Goal: Information Seeking & Learning: Compare options

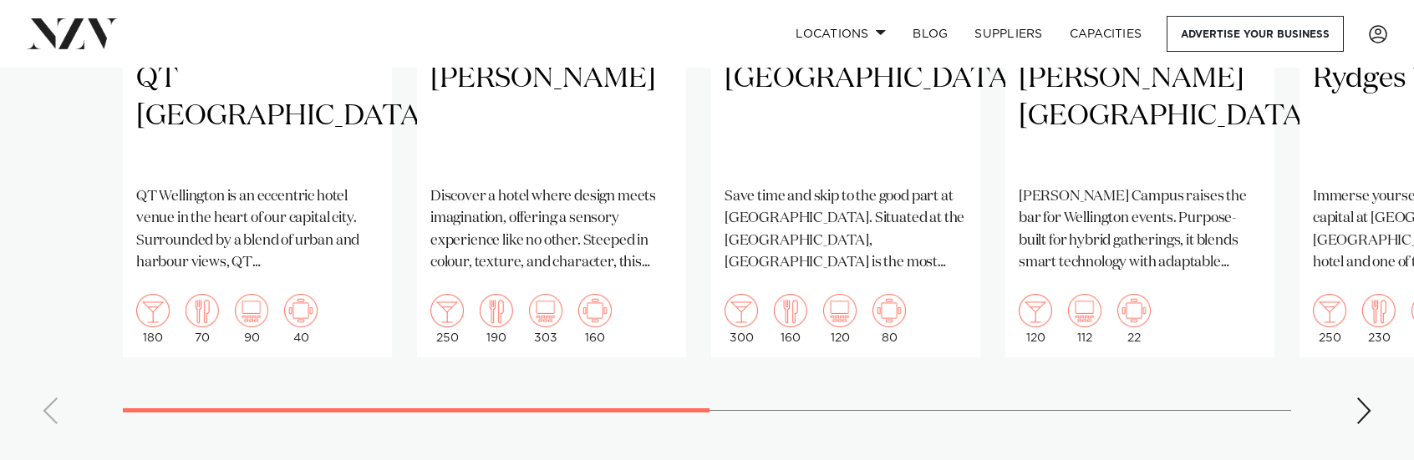
scroll to position [1588, 0]
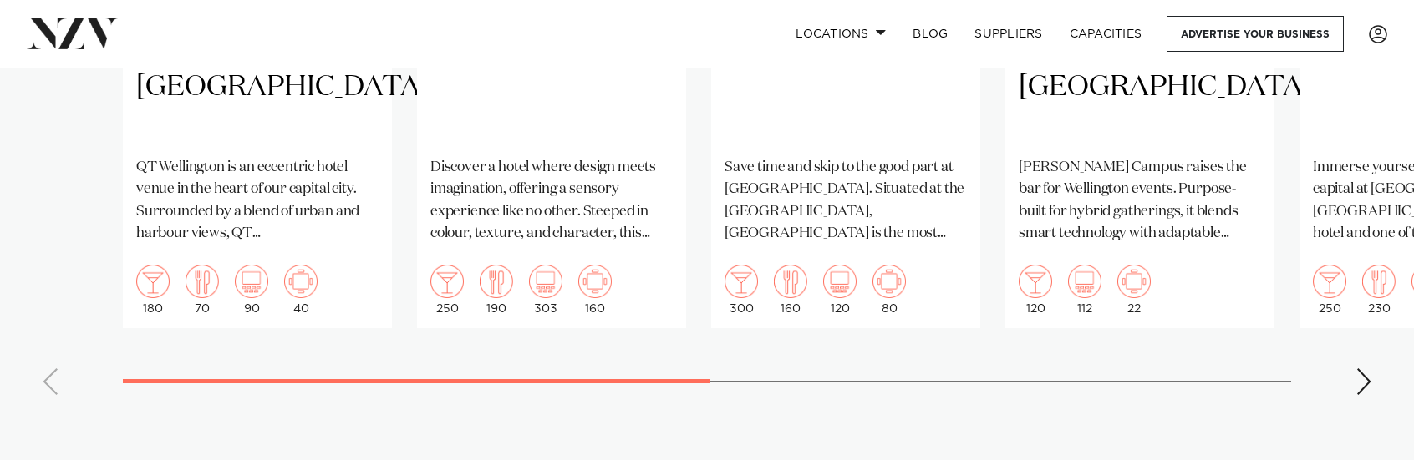
click at [1366, 369] on div "Next slide" at bounding box center [1363, 382] width 17 height 27
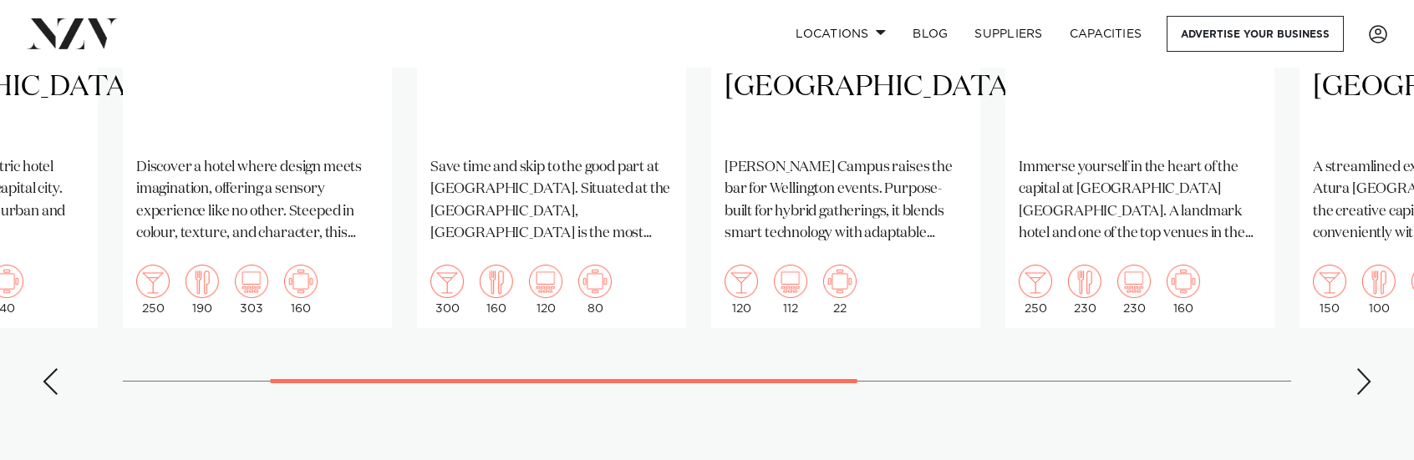
click at [1361, 369] on div "Next slide" at bounding box center [1363, 382] width 17 height 27
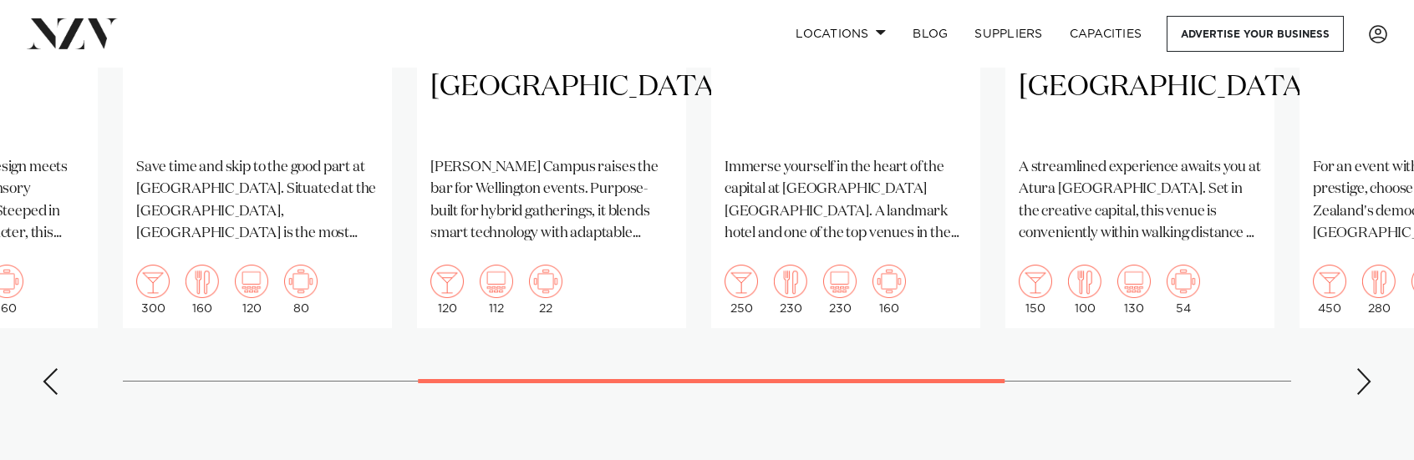
click at [1367, 369] on div "Next slide" at bounding box center [1363, 382] width 17 height 27
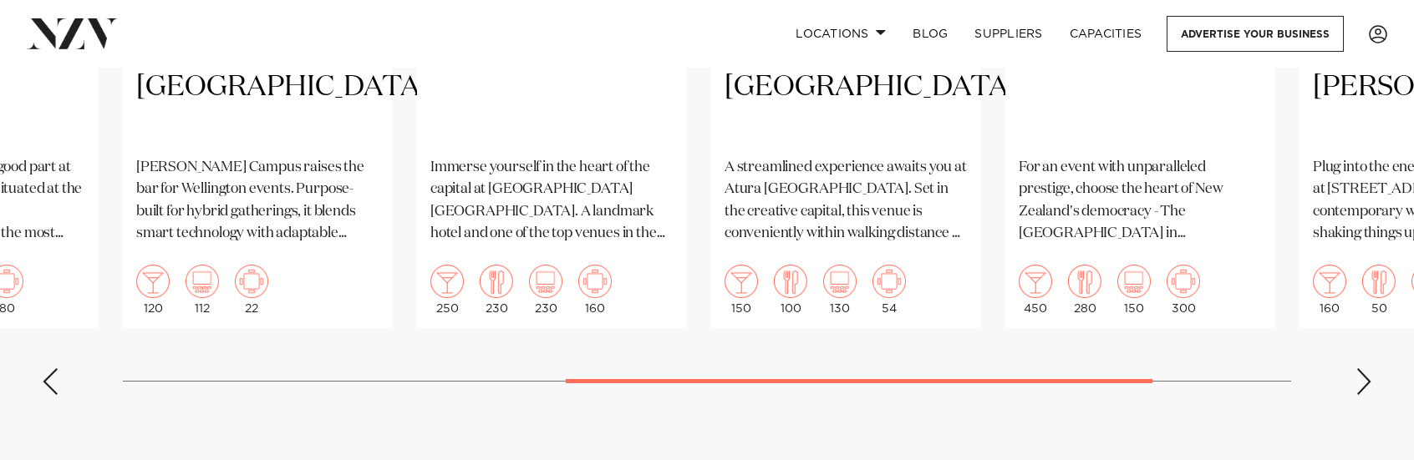
click at [1369, 369] on div "Next slide" at bounding box center [1363, 382] width 17 height 27
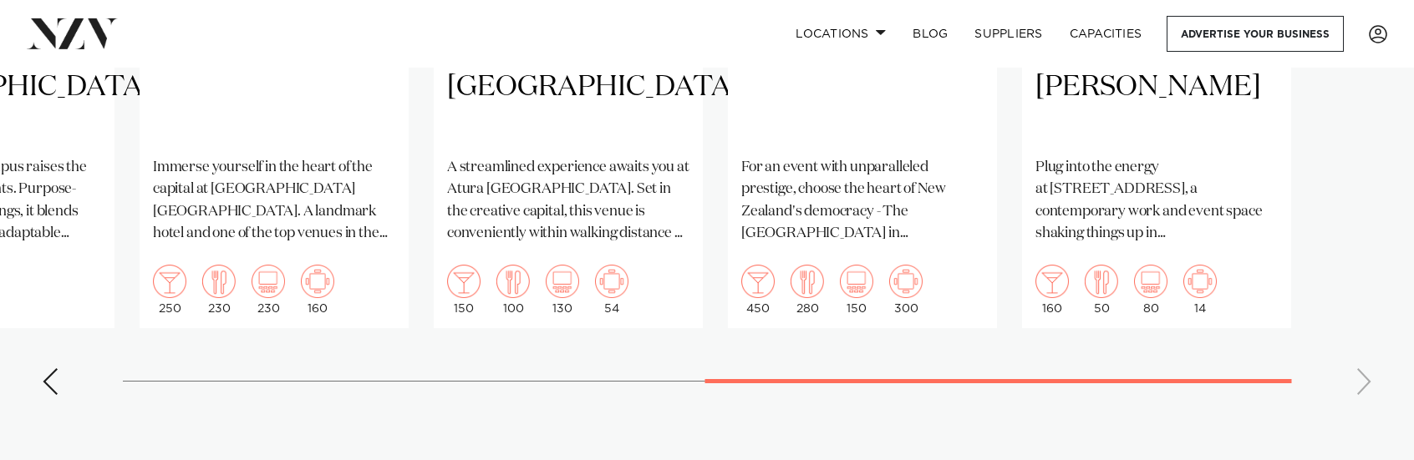
click at [1362, 363] on swiper-container "Wellington QT Wellington QT Wellington is an eccentric hotel venue in the heart…" at bounding box center [707, 22] width 1414 height 771
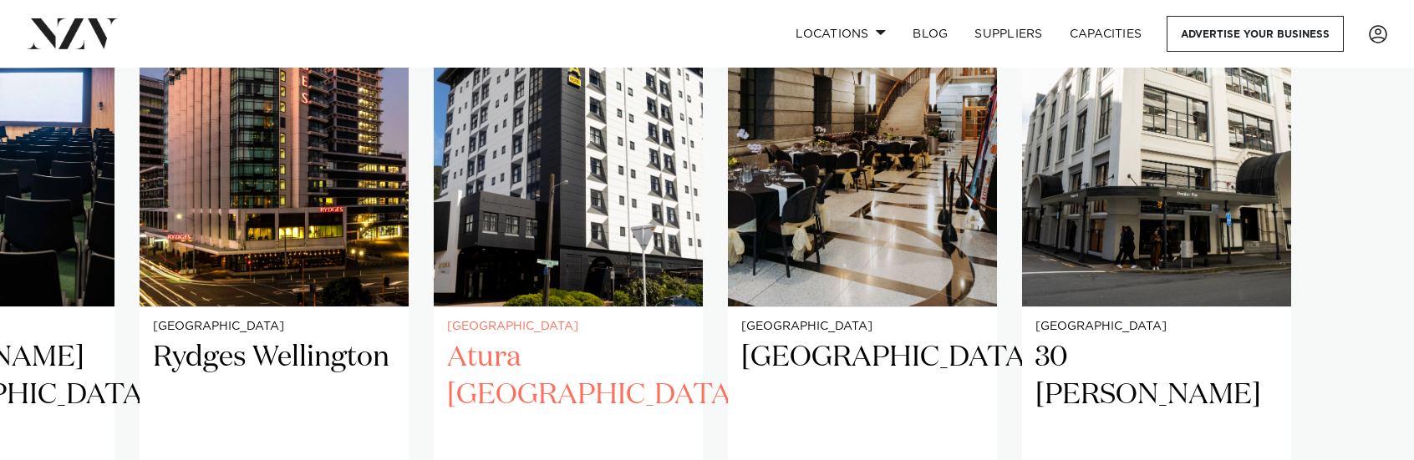
scroll to position [1254, 0]
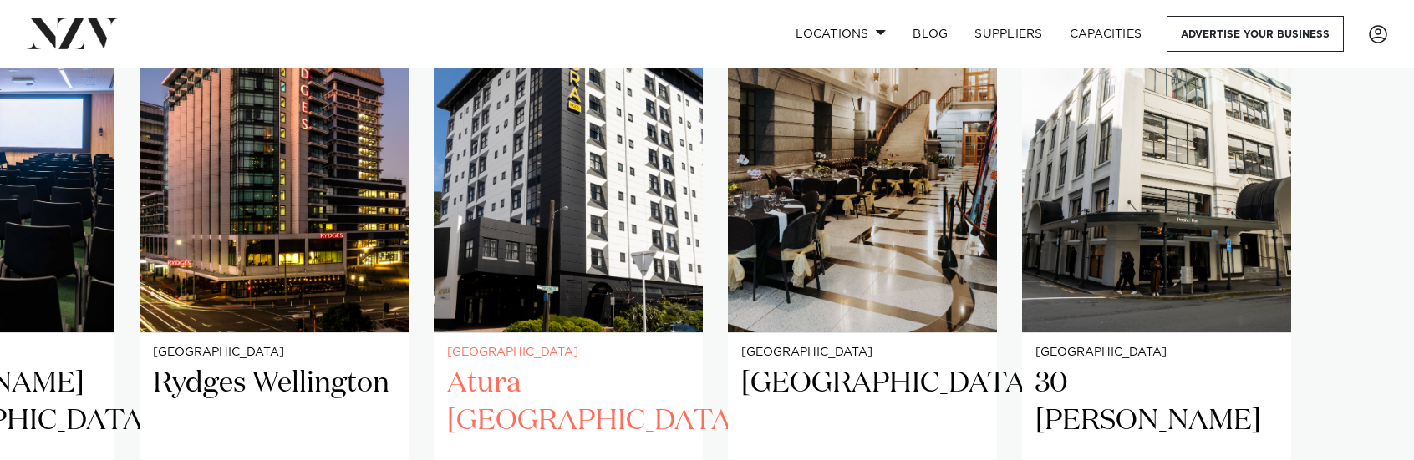
click at [617, 365] on h2 "Atura Wellington" at bounding box center [568, 421] width 242 height 113
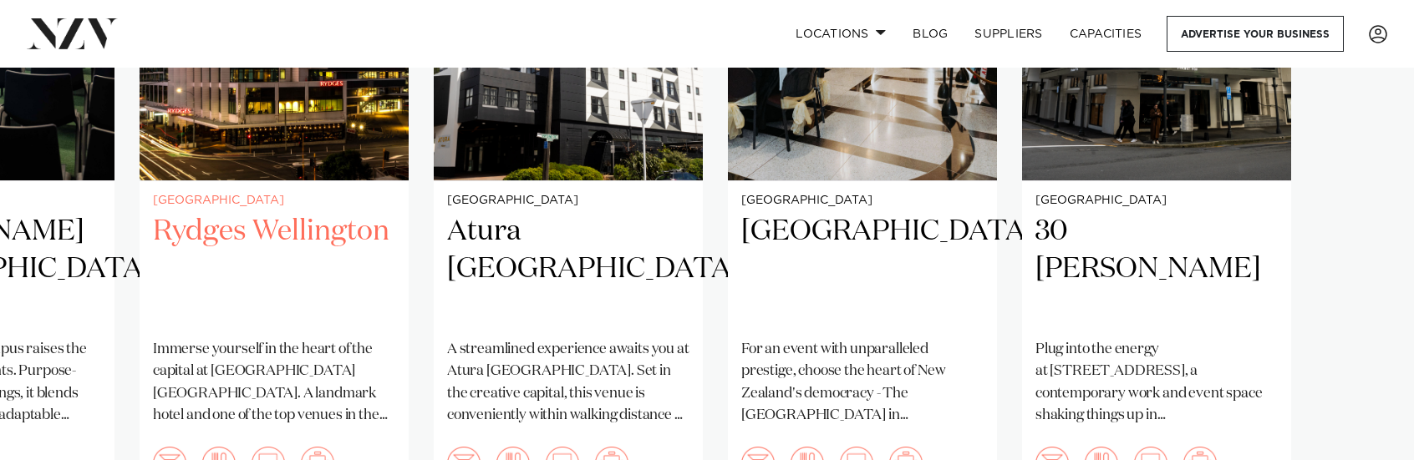
scroll to position [1421, 0]
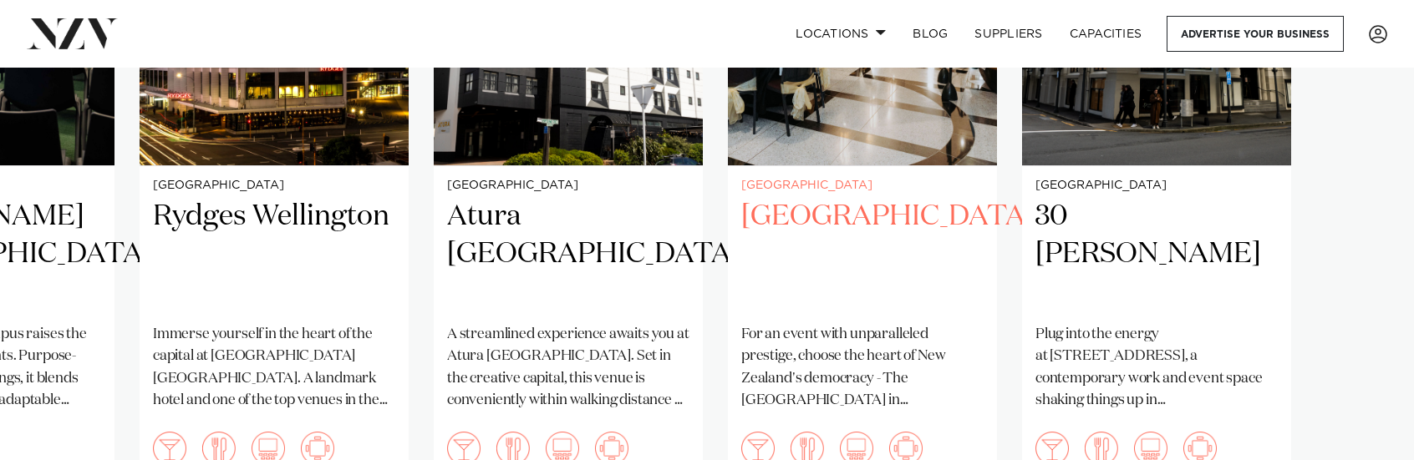
click at [834, 198] on h2 "Parliament Buildings" at bounding box center [862, 254] width 242 height 113
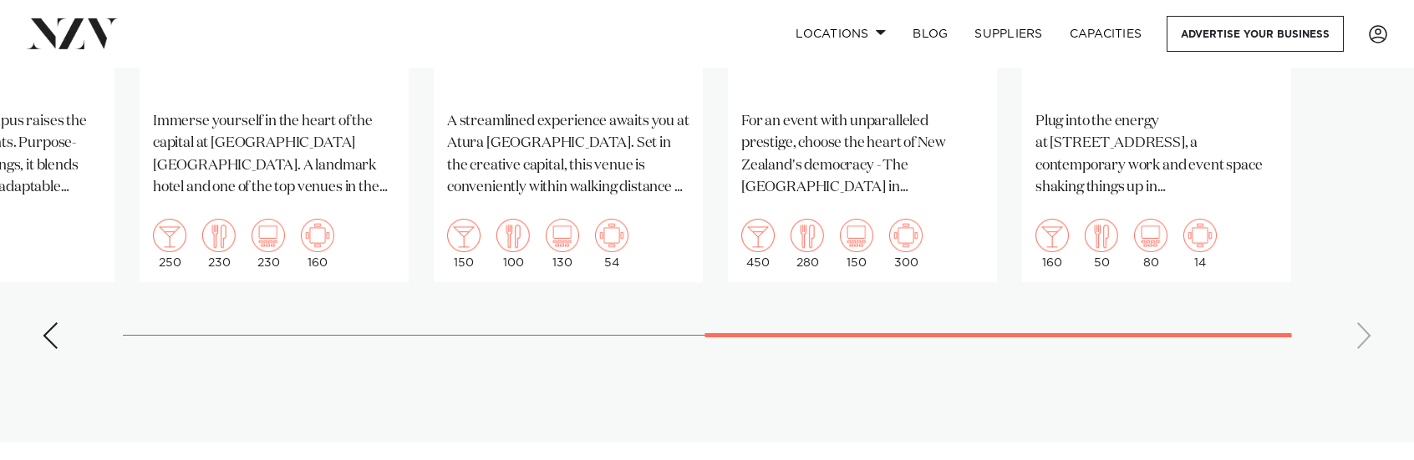
scroll to position [1671, 0]
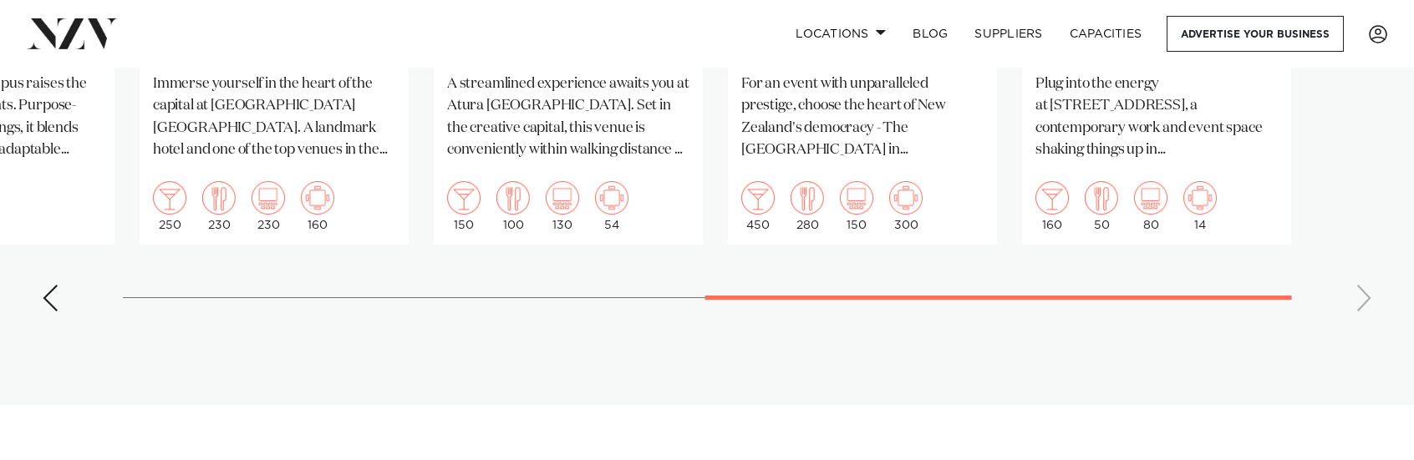
click at [48, 288] on div "Previous slide" at bounding box center [50, 298] width 17 height 27
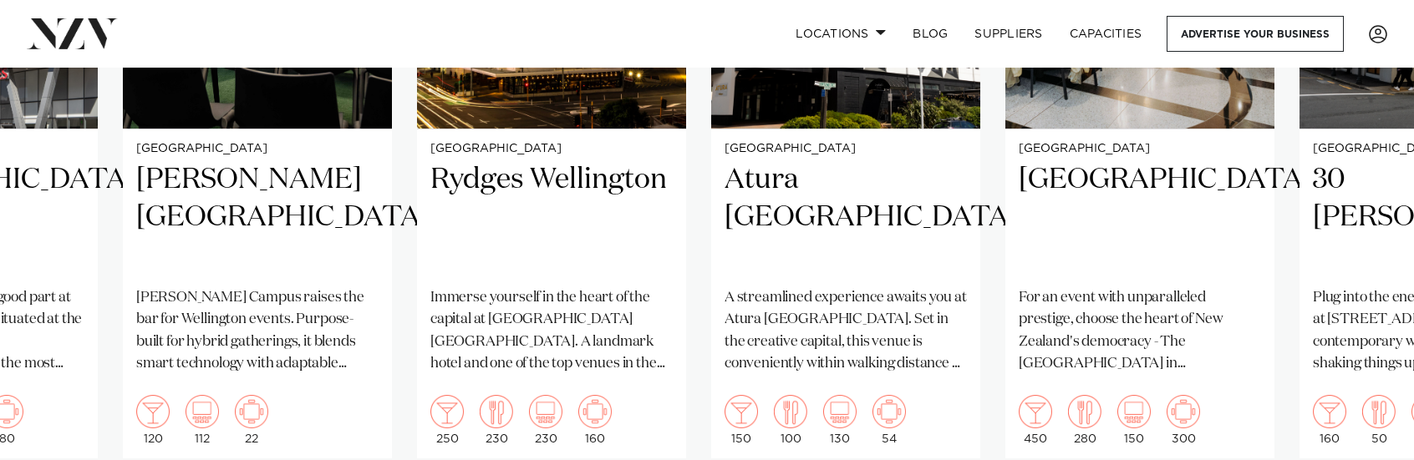
scroll to position [1421, 0]
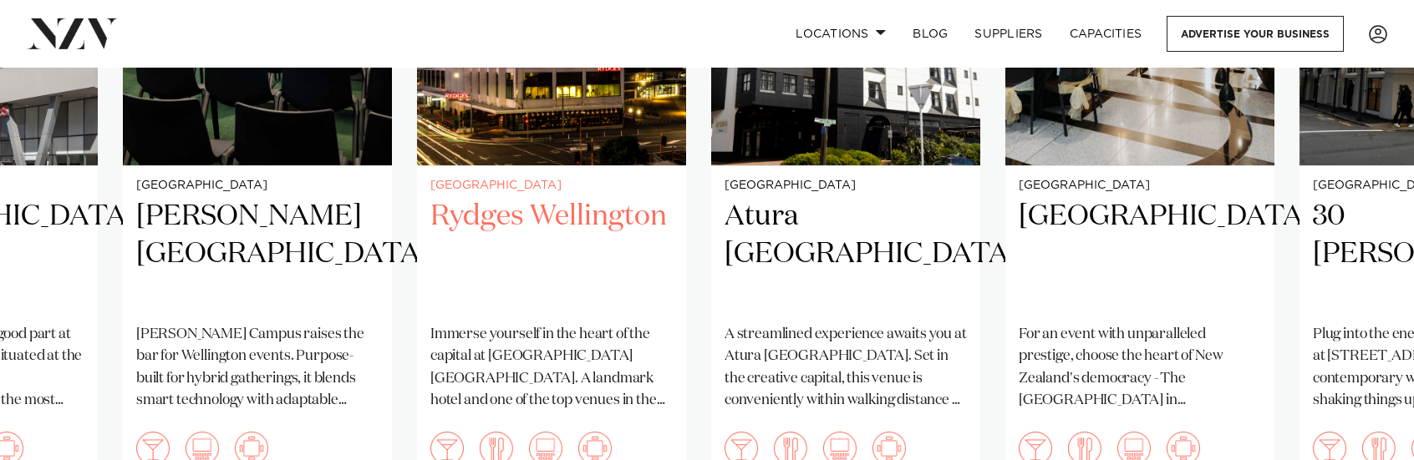
click at [560, 198] on h2 "Rydges Wellington" at bounding box center [551, 254] width 242 height 113
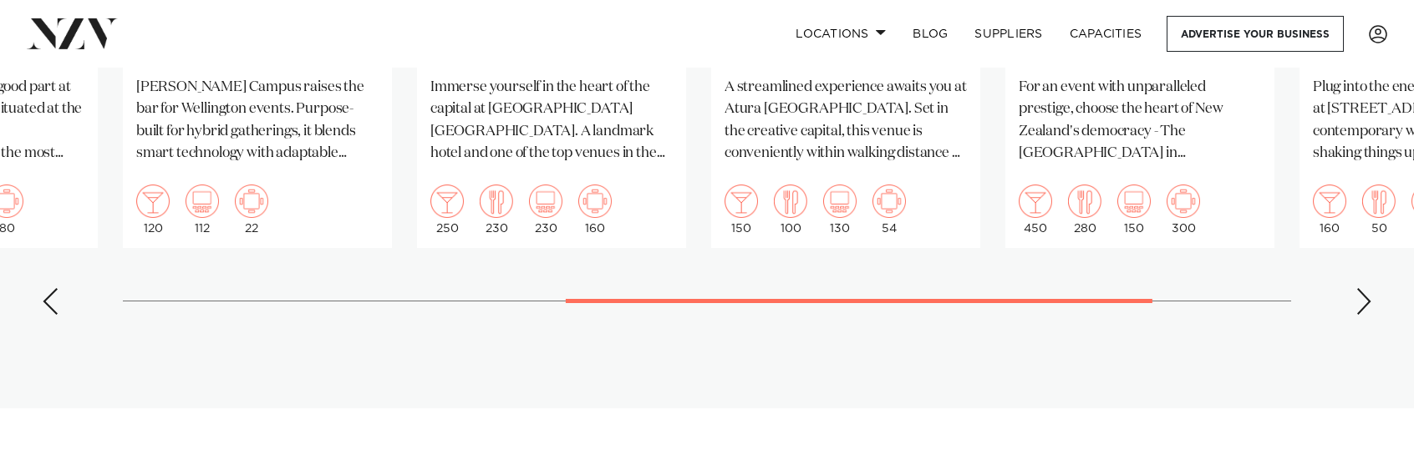
scroll to position [1671, 0]
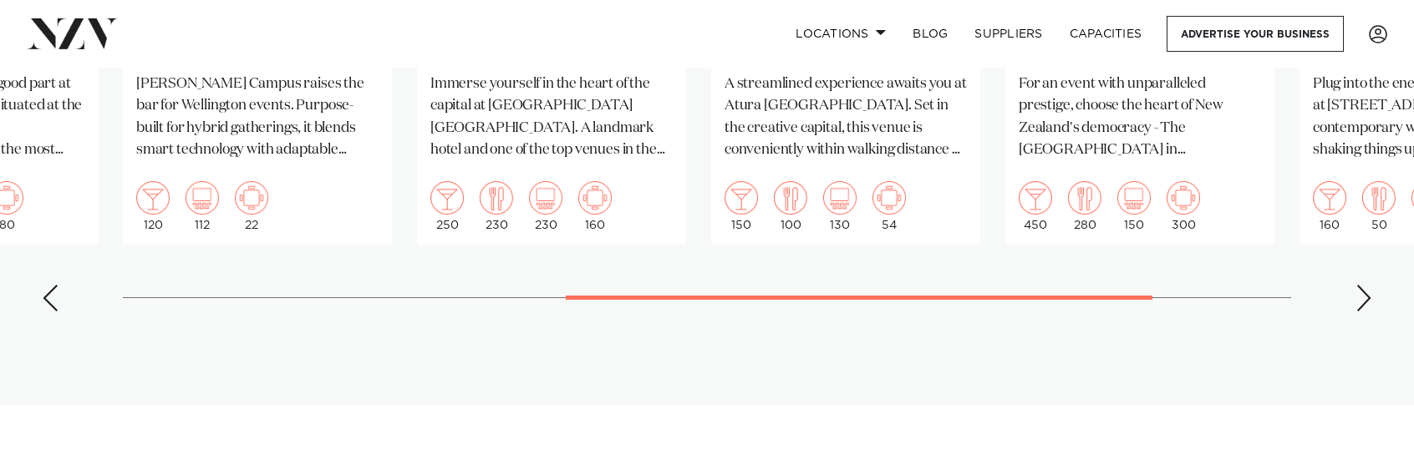
click at [55, 285] on div "Previous slide" at bounding box center [50, 298] width 17 height 27
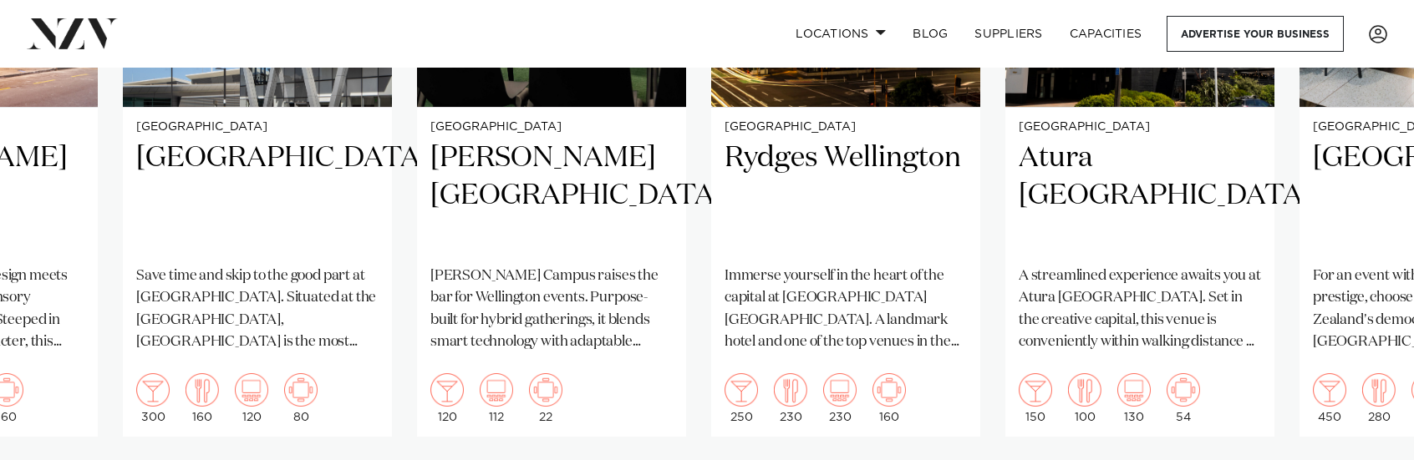
scroll to position [1588, 0]
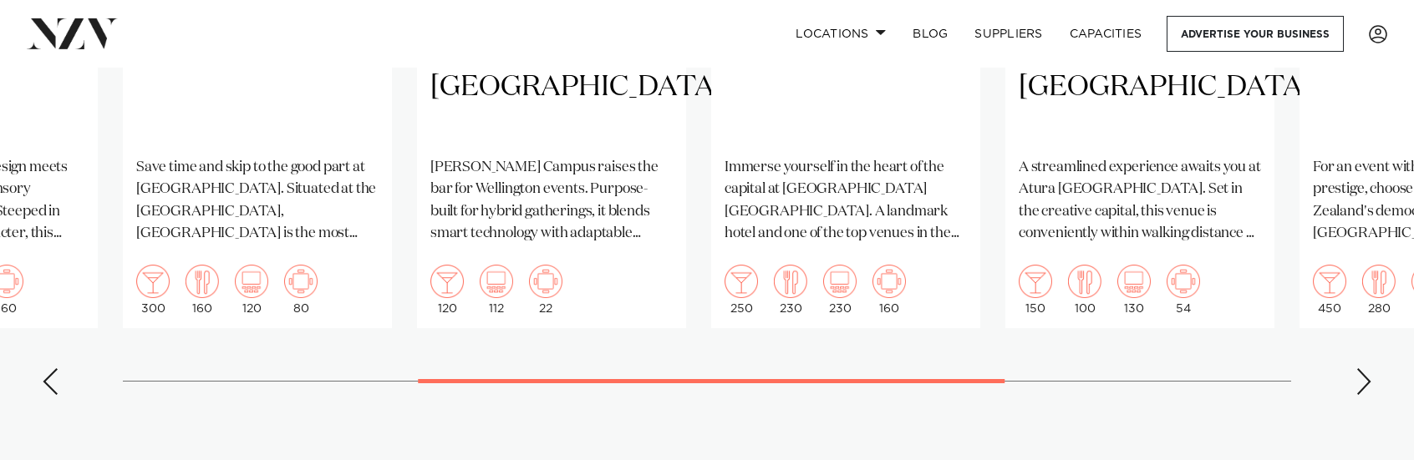
click at [46, 369] on div "Previous slide" at bounding box center [50, 382] width 17 height 27
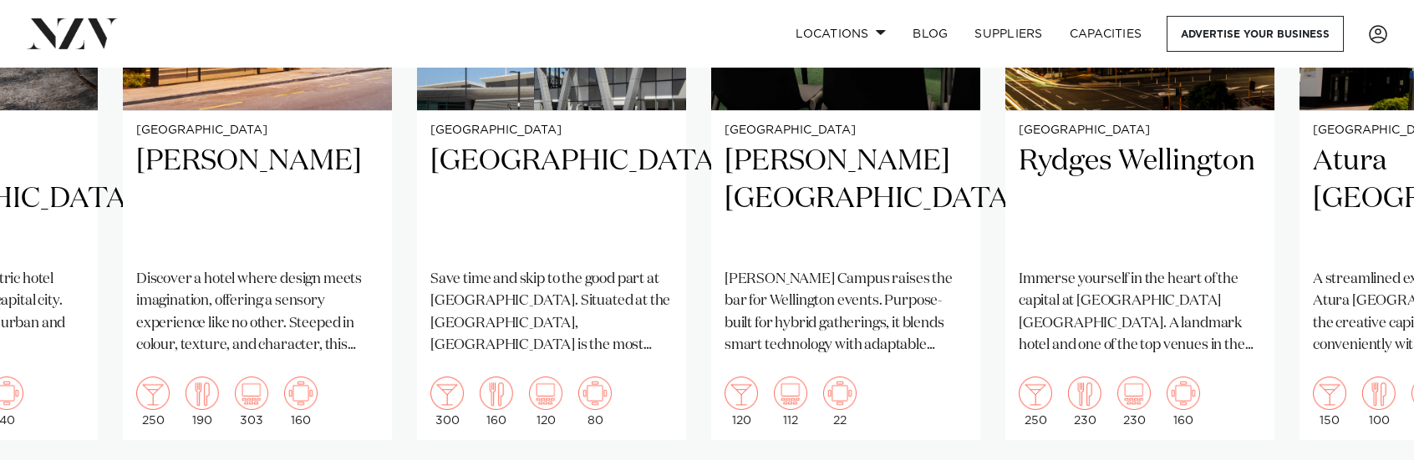
scroll to position [1504, 0]
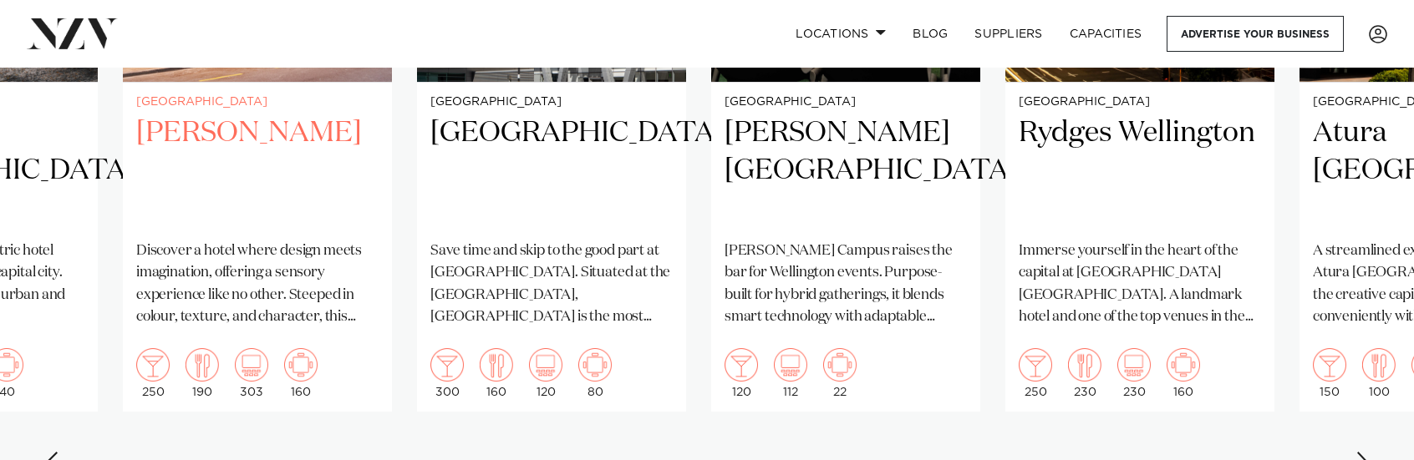
click at [274, 114] on h2 "[PERSON_NAME]" at bounding box center [257, 170] width 242 height 113
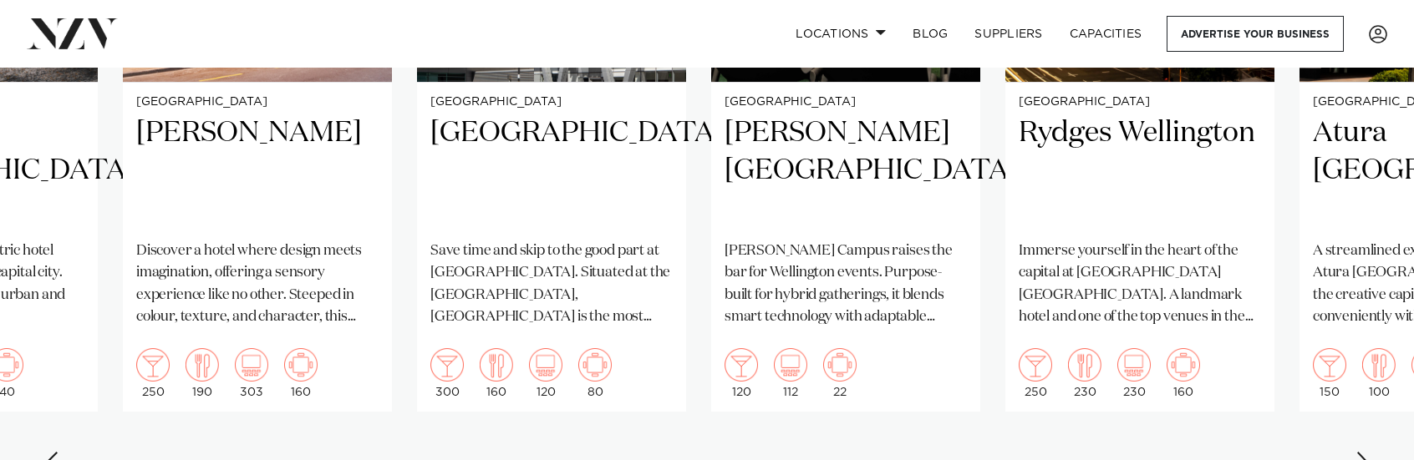
click at [46, 452] on div "Previous slide" at bounding box center [50, 465] width 17 height 27
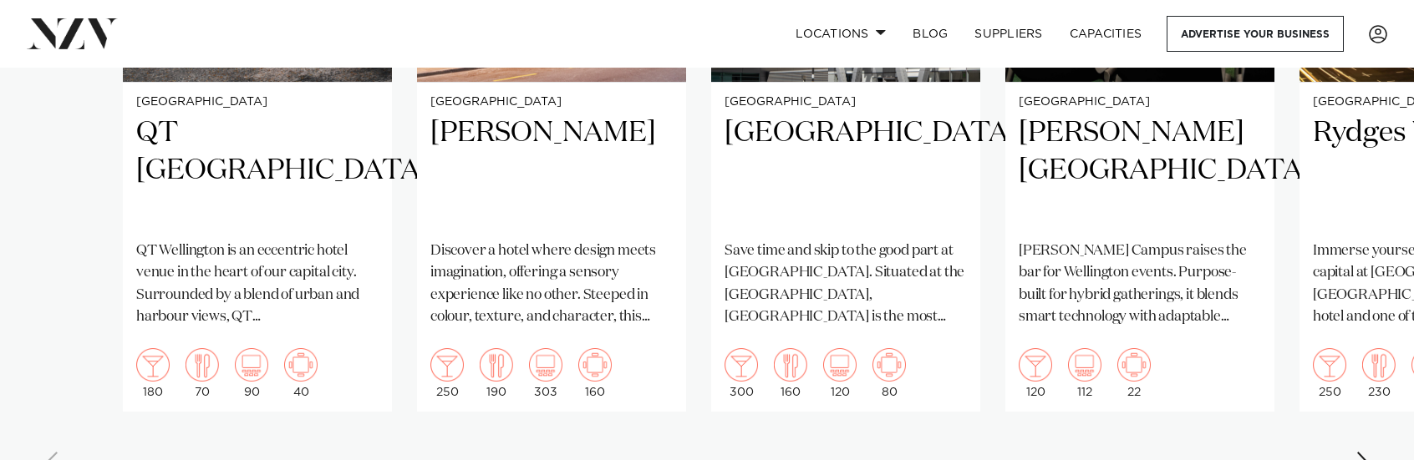
click at [46, 432] on swiper-container "Wellington QT Wellington QT Wellington is an eccentric hotel venue in the heart…" at bounding box center [707, 106] width 1414 height 771
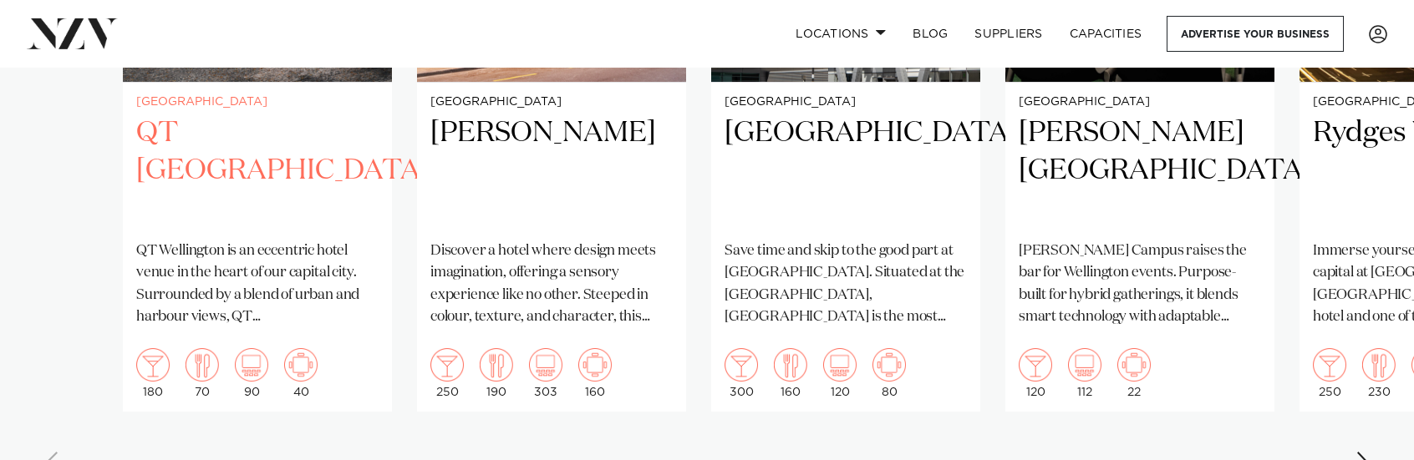
click at [272, 114] on h2 "QT Wellington" at bounding box center [257, 170] width 242 height 113
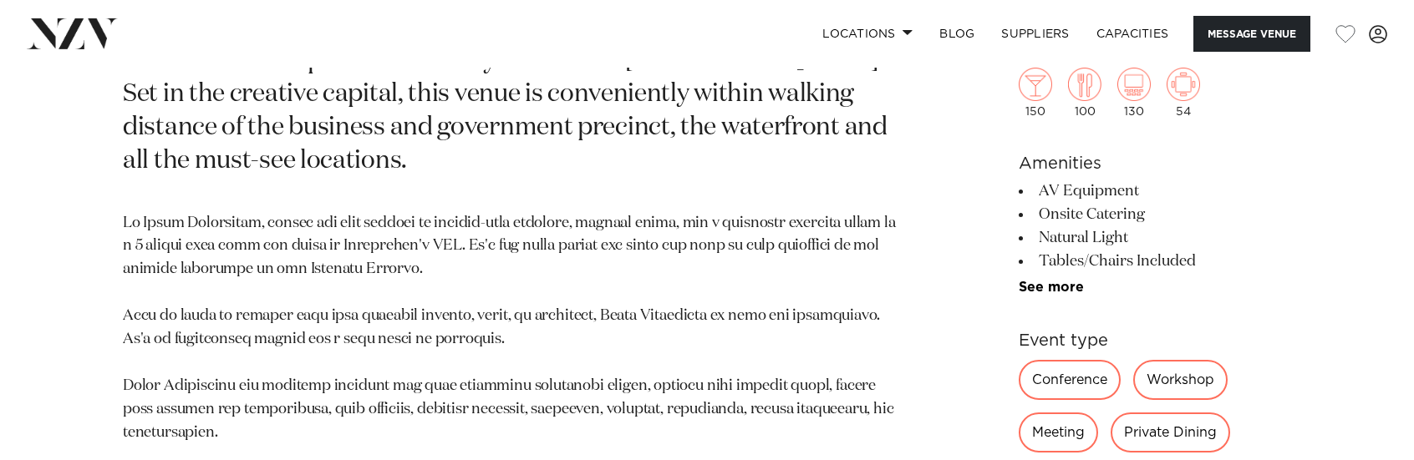
scroll to position [919, 0]
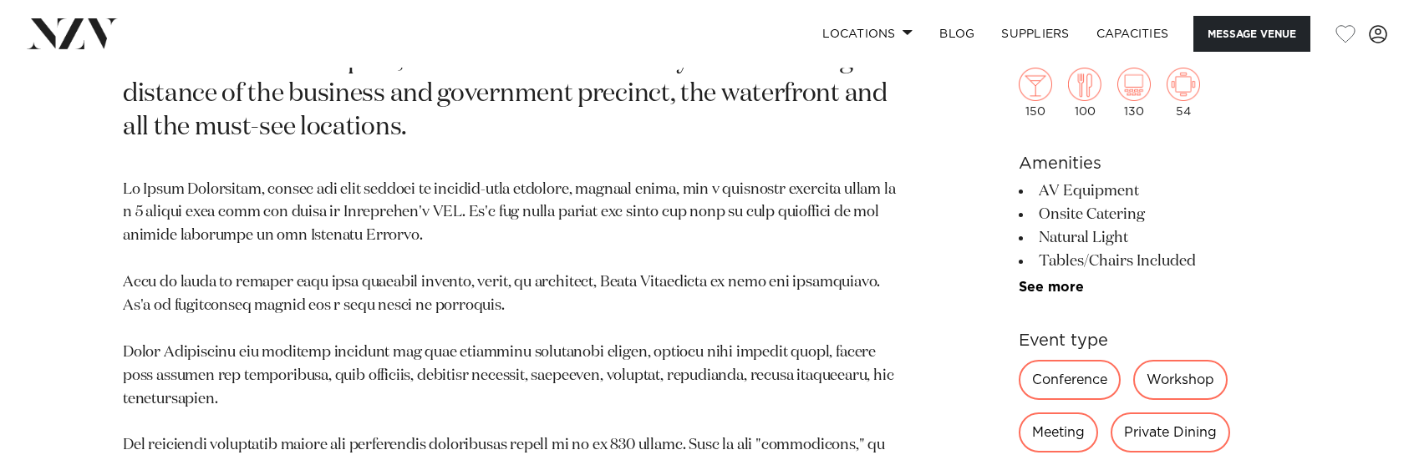
click at [1058, 429] on div "Meeting" at bounding box center [1058, 433] width 79 height 40
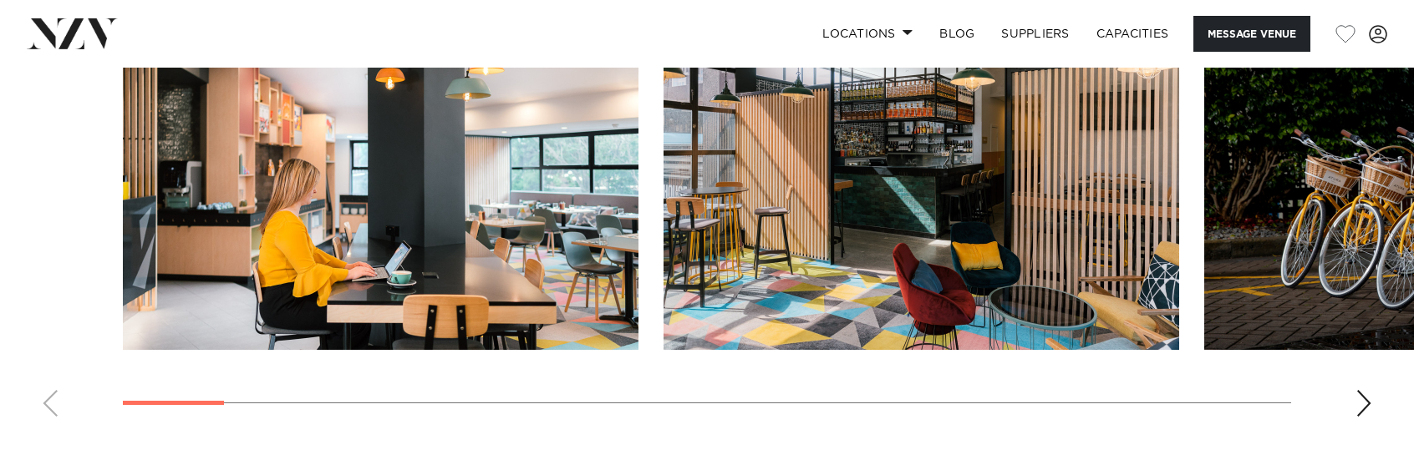
scroll to position [2256, 0]
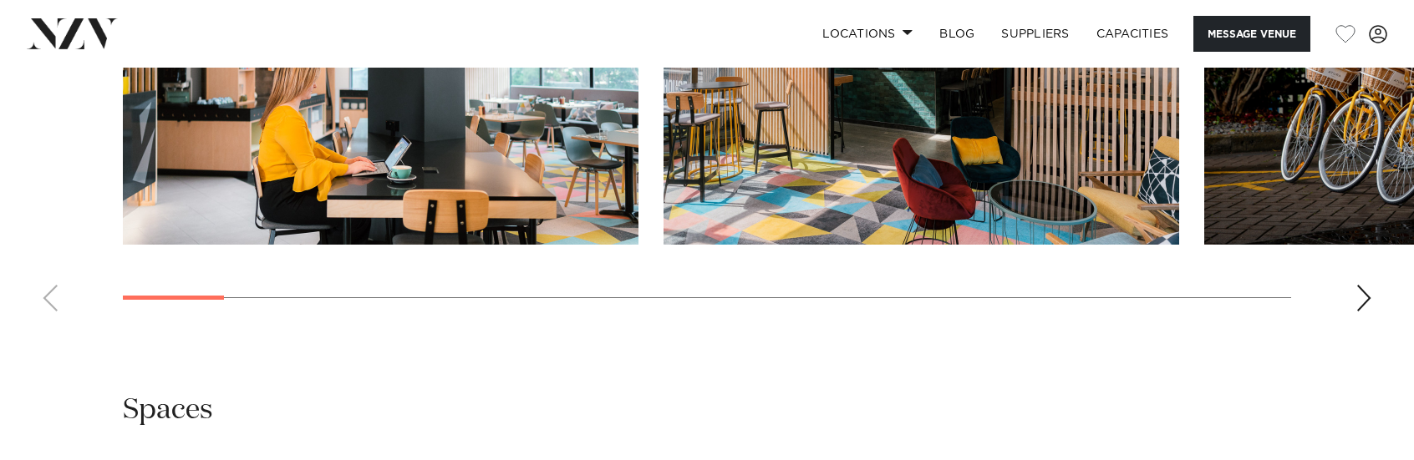
click at [1370, 285] on div "Next slide" at bounding box center [1363, 298] width 17 height 27
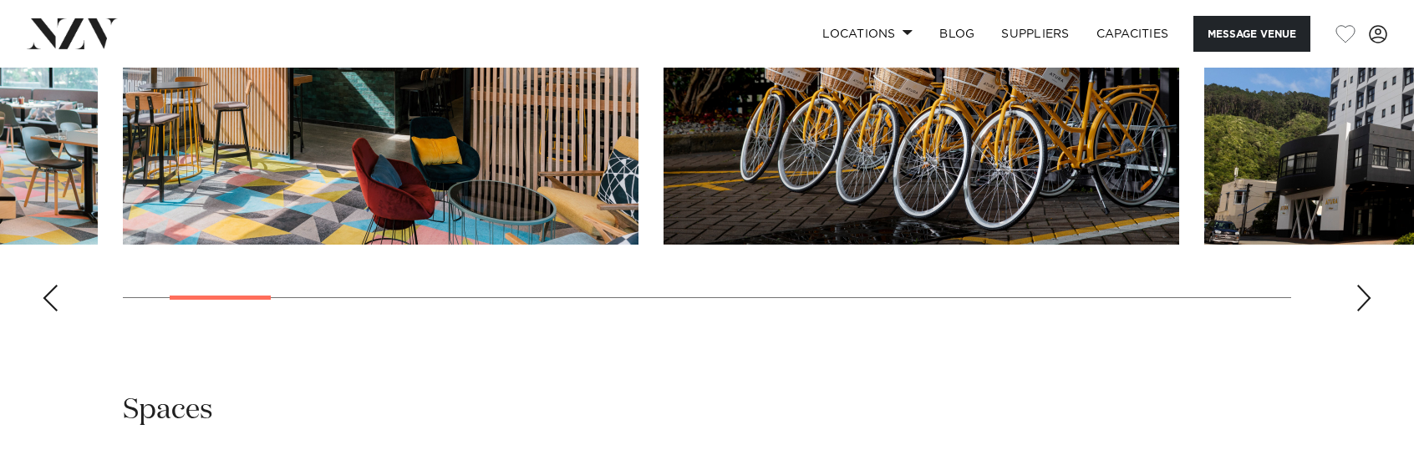
click at [1368, 285] on div "Next slide" at bounding box center [1363, 298] width 17 height 27
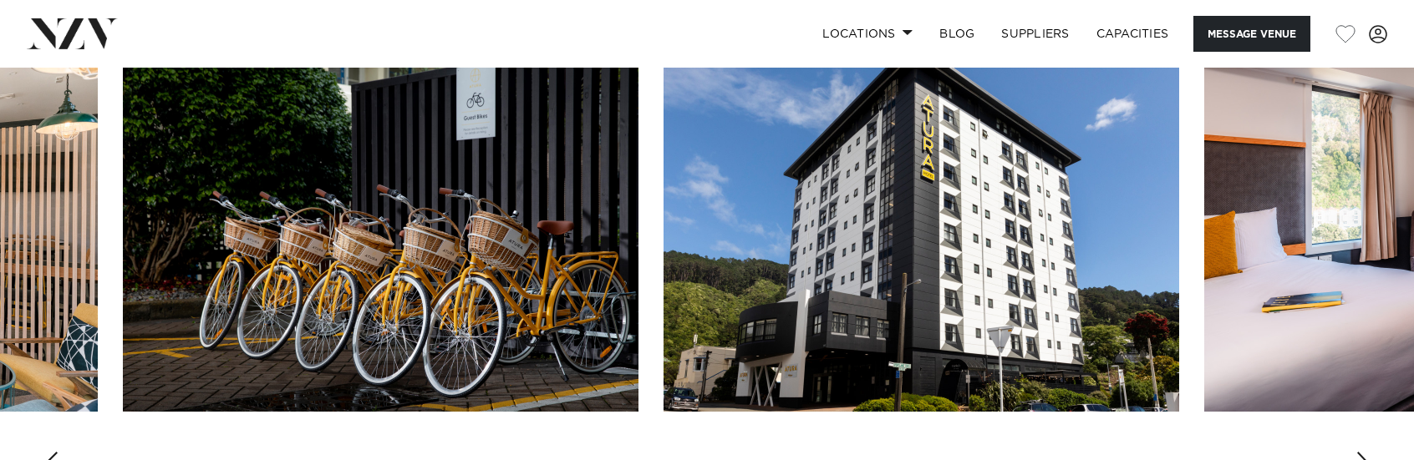
scroll to position [2173, 0]
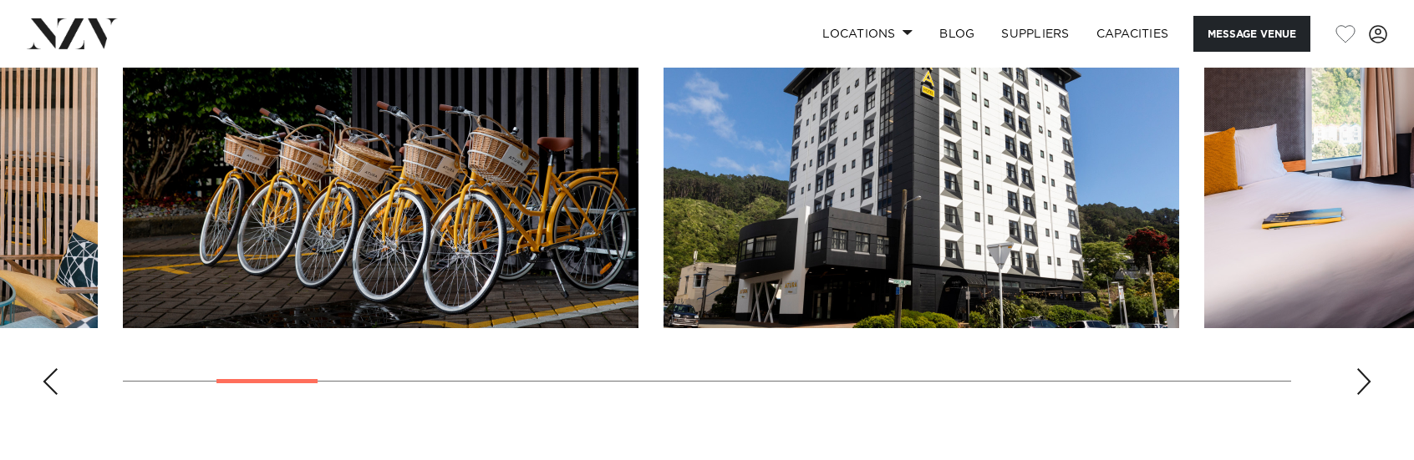
click at [1362, 347] on swiper-container at bounding box center [707, 179] width 1414 height 459
click at [1365, 369] on div "Next slide" at bounding box center [1363, 382] width 17 height 27
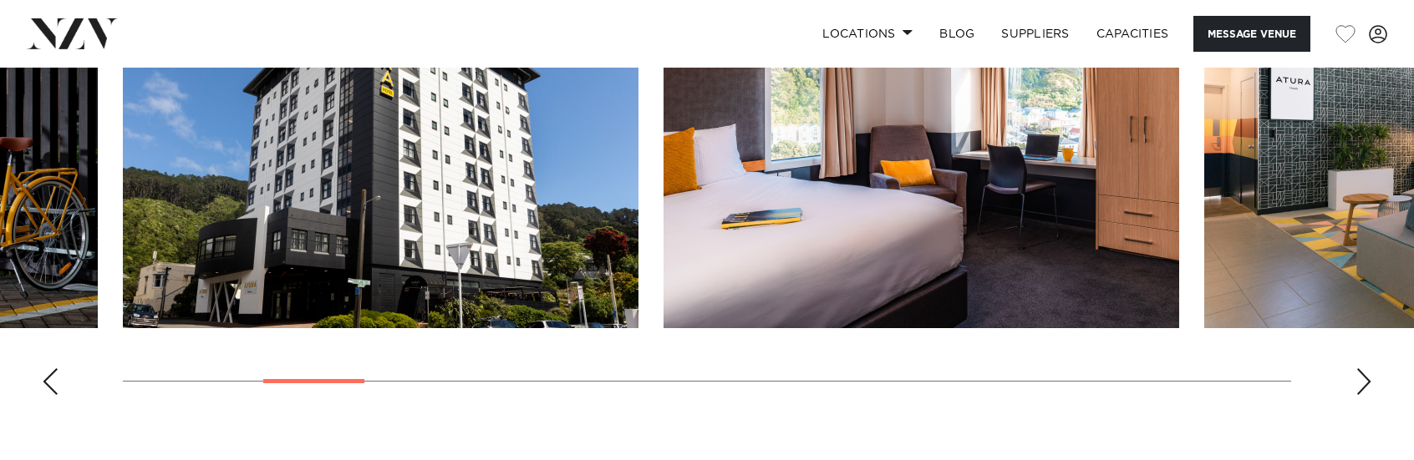
click at [1366, 369] on div "Next slide" at bounding box center [1363, 382] width 17 height 27
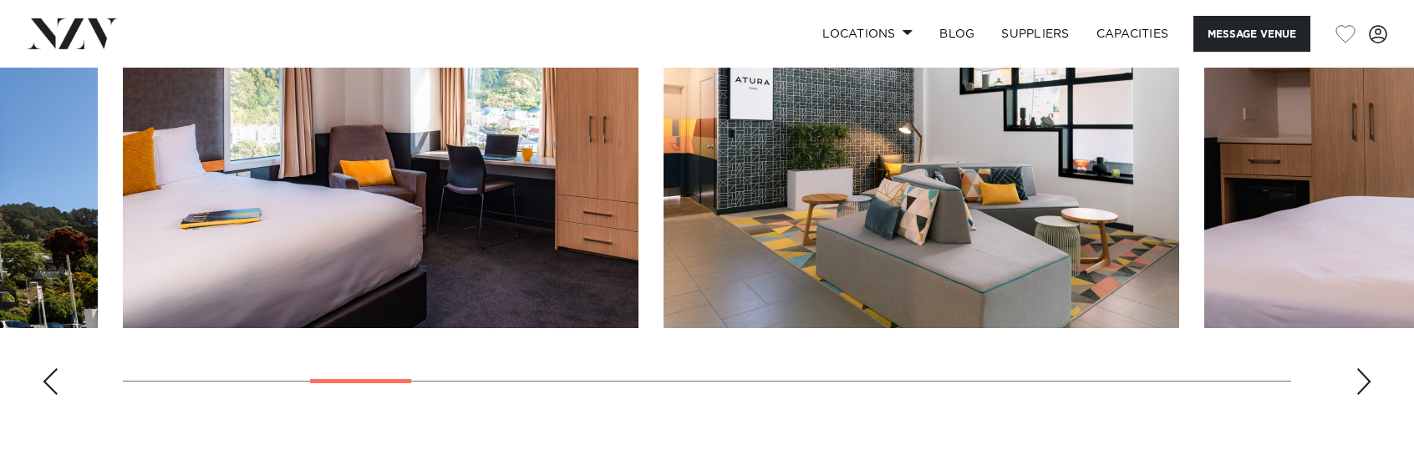
click at [1366, 369] on div "Next slide" at bounding box center [1363, 382] width 17 height 27
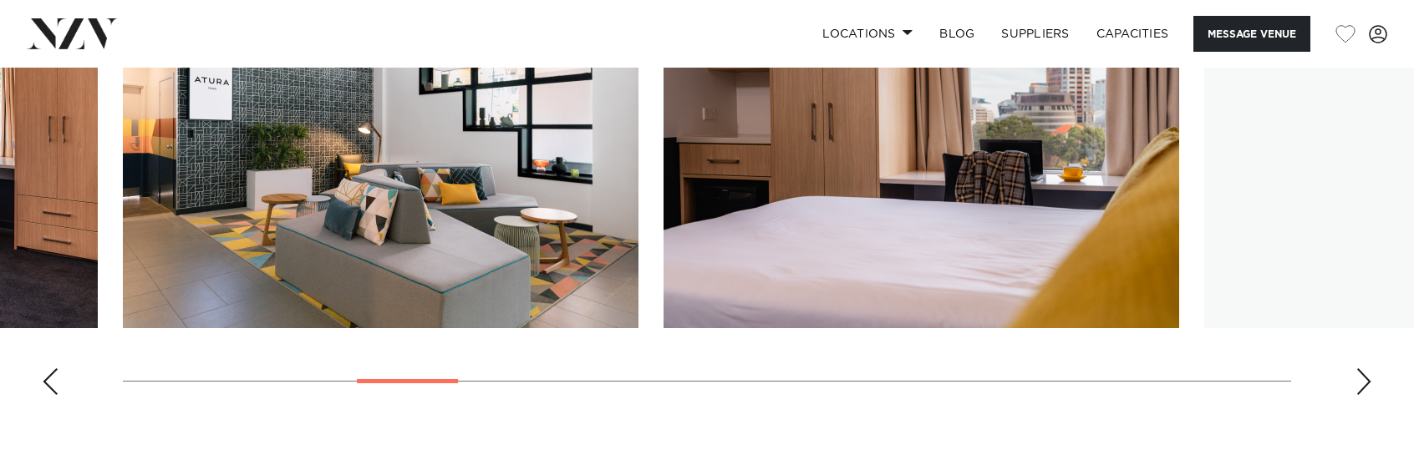
click at [1366, 369] on div "Next slide" at bounding box center [1363, 382] width 17 height 27
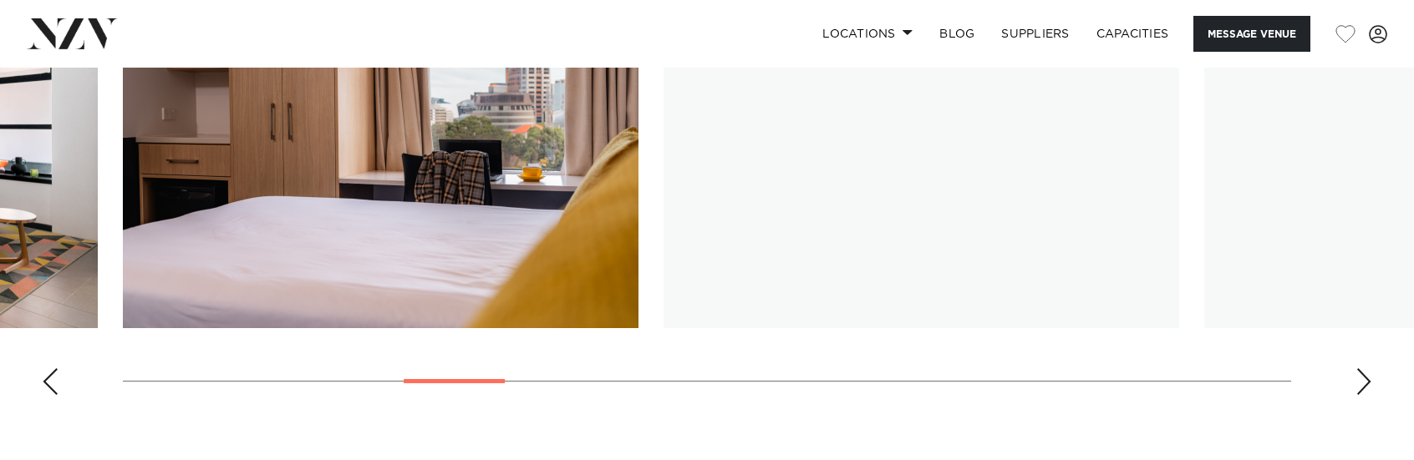
click at [1366, 369] on div "Next slide" at bounding box center [1363, 382] width 17 height 27
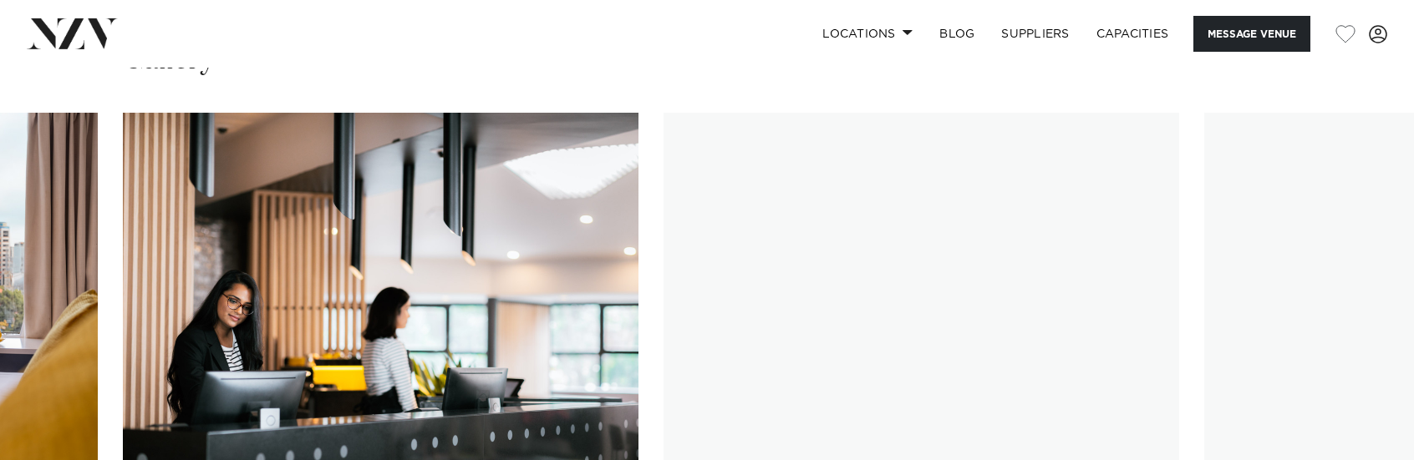
scroll to position [2006, 0]
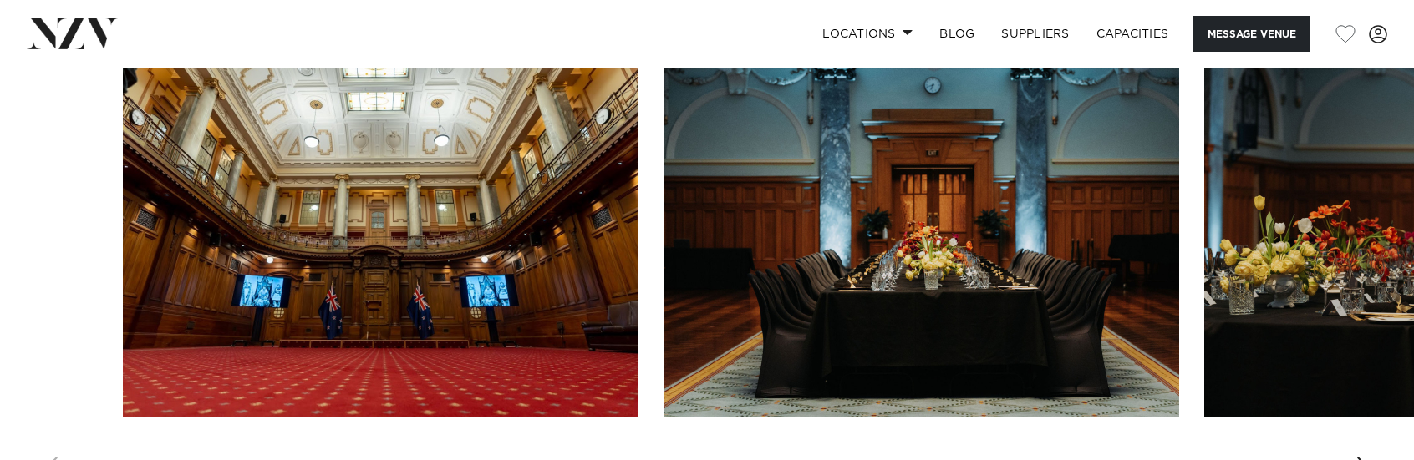
scroll to position [1839, 0]
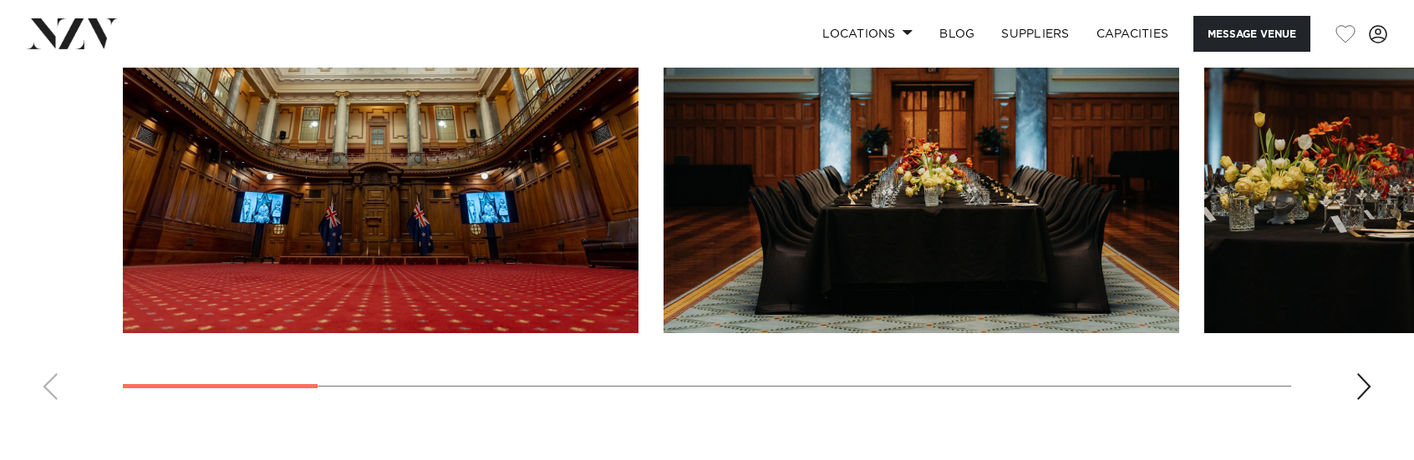
click at [1358, 400] on div "Next slide" at bounding box center [1363, 387] width 17 height 27
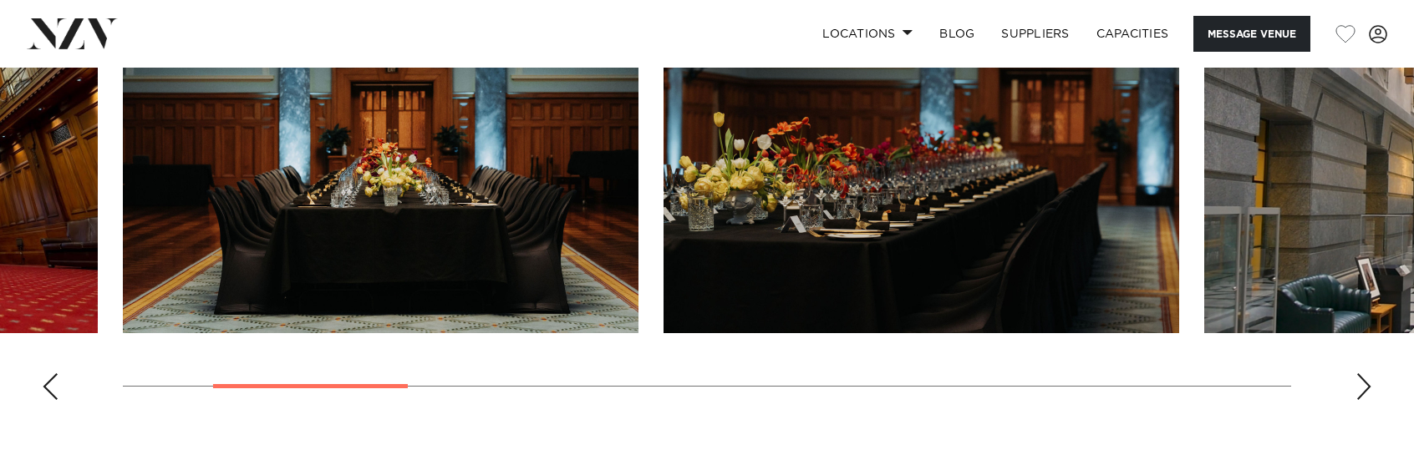
click at [1357, 400] on div "Next slide" at bounding box center [1363, 387] width 17 height 27
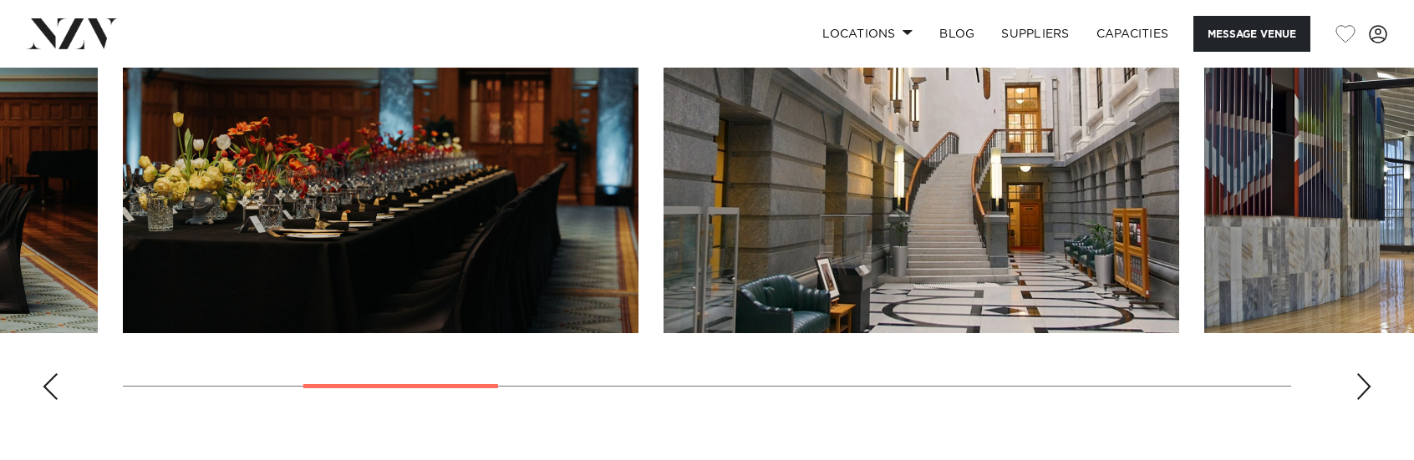
click at [1358, 400] on div "Next slide" at bounding box center [1363, 387] width 17 height 27
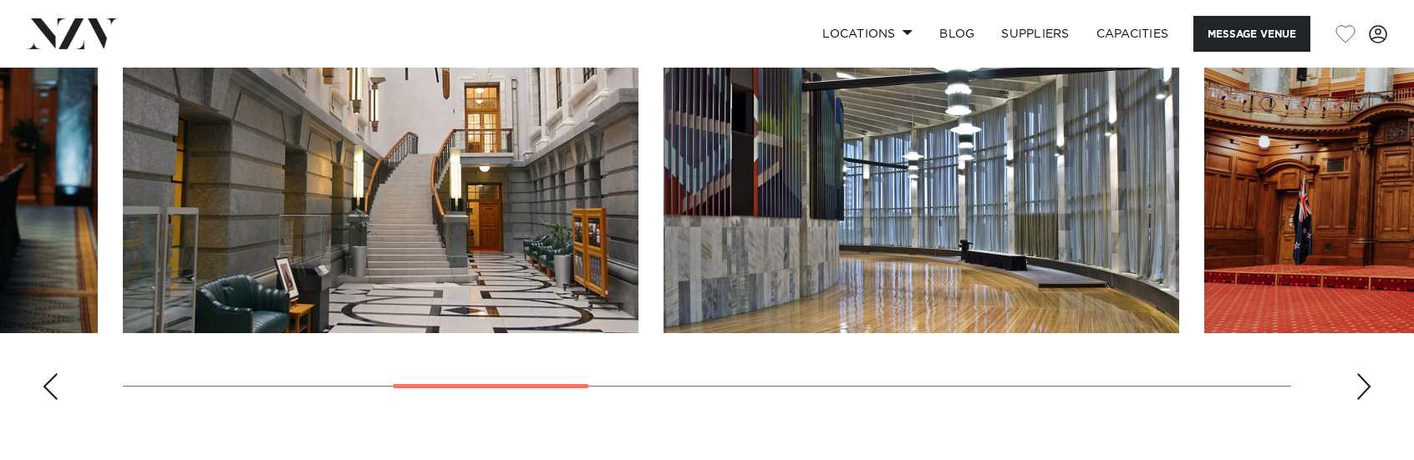
click at [1358, 400] on div "Next slide" at bounding box center [1363, 387] width 17 height 27
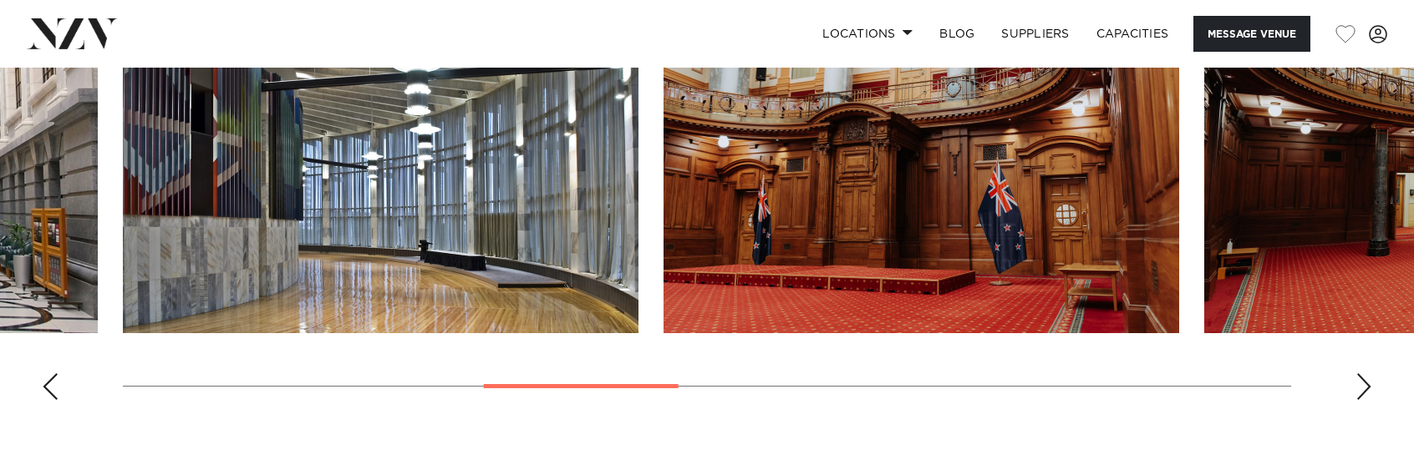
click at [1358, 400] on div "Next slide" at bounding box center [1363, 387] width 17 height 27
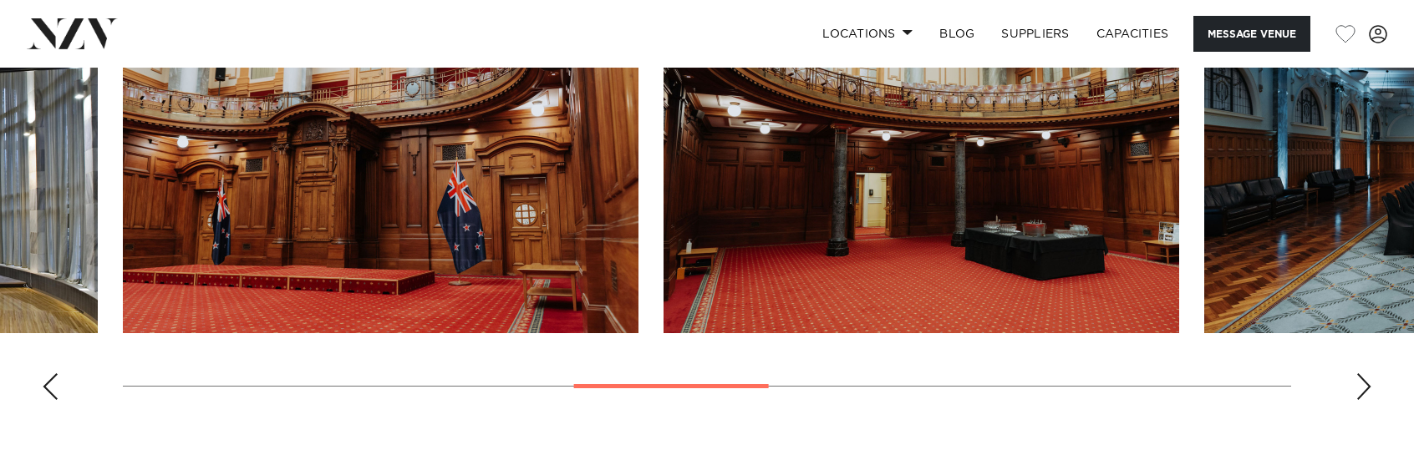
click at [1358, 400] on div "Next slide" at bounding box center [1363, 387] width 17 height 27
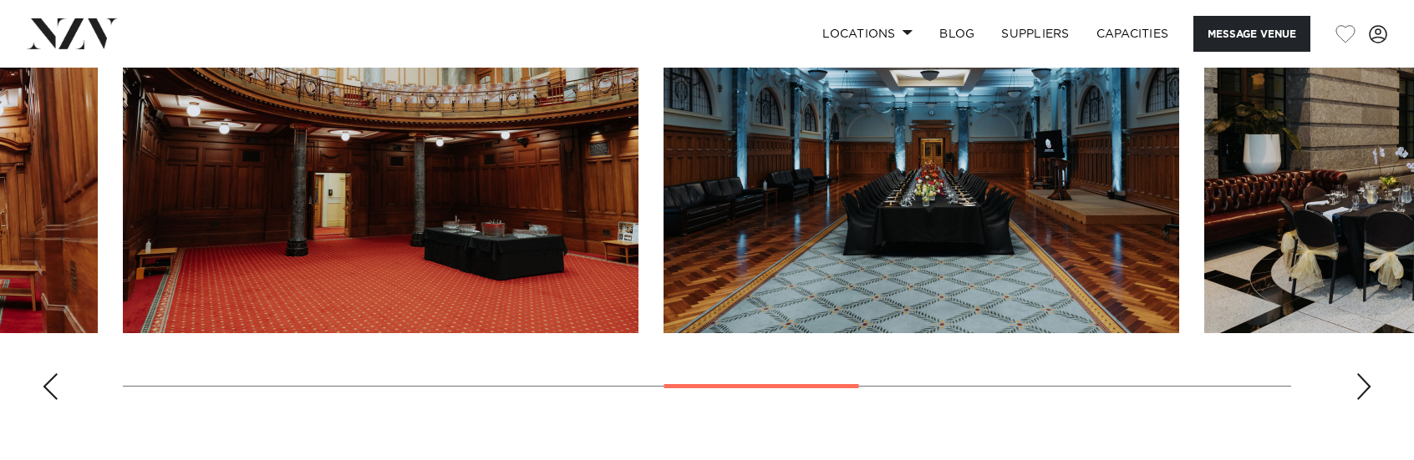
click at [1358, 400] on div "Next slide" at bounding box center [1363, 387] width 17 height 27
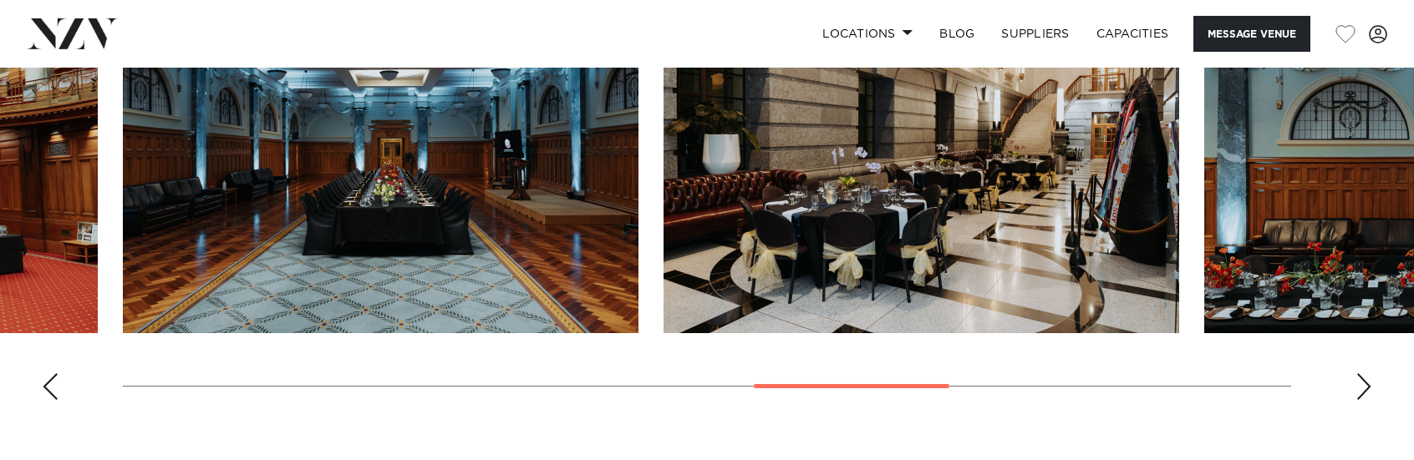
click at [1358, 400] on div "Next slide" at bounding box center [1363, 387] width 17 height 27
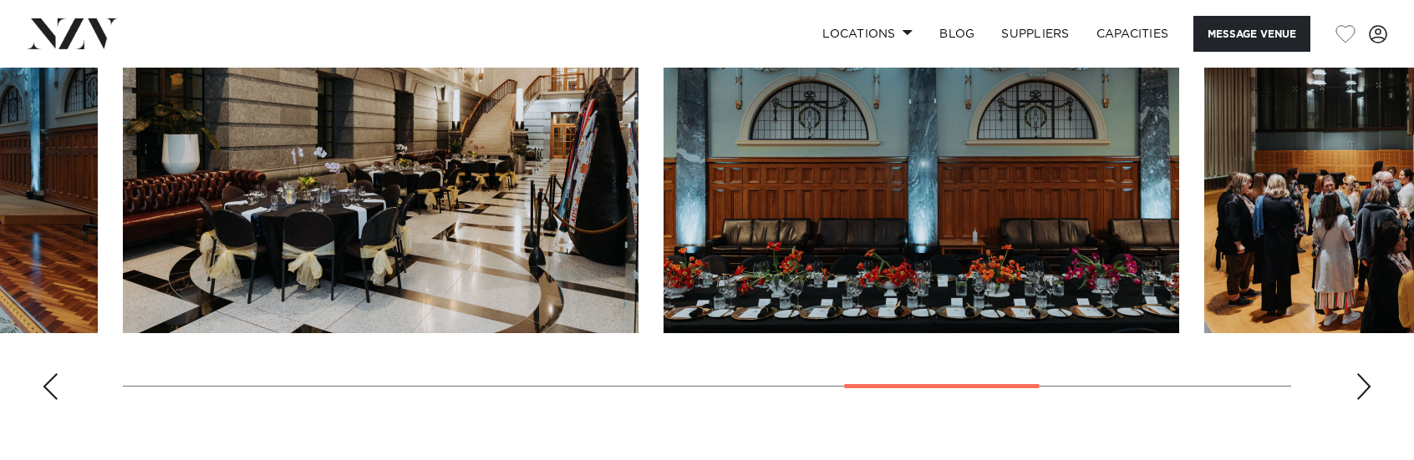
click at [1358, 400] on div "Next slide" at bounding box center [1363, 387] width 17 height 27
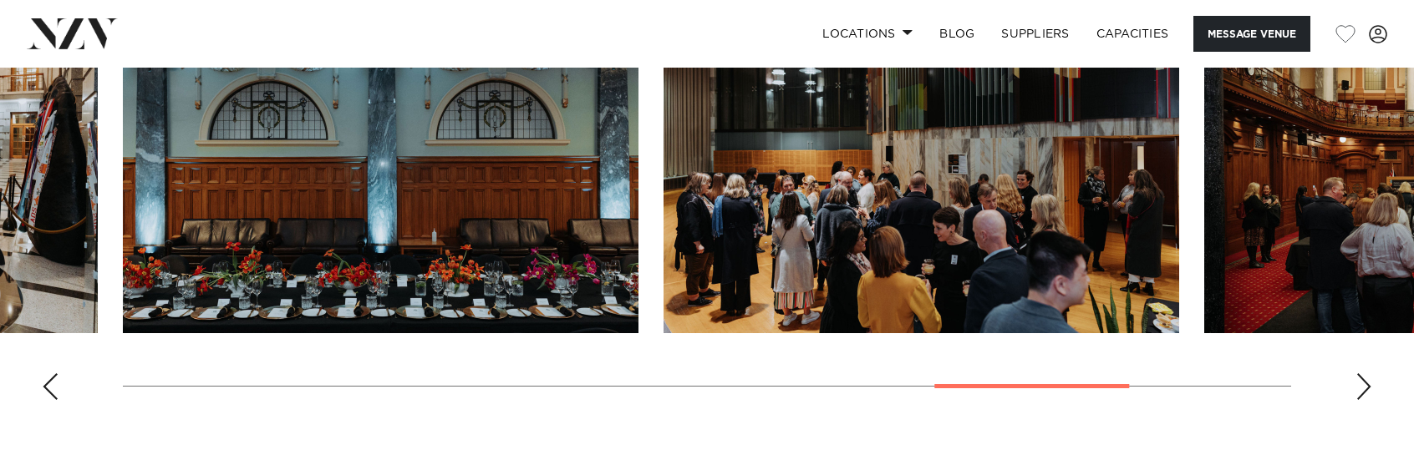
click at [1358, 400] on div "Next slide" at bounding box center [1363, 387] width 17 height 27
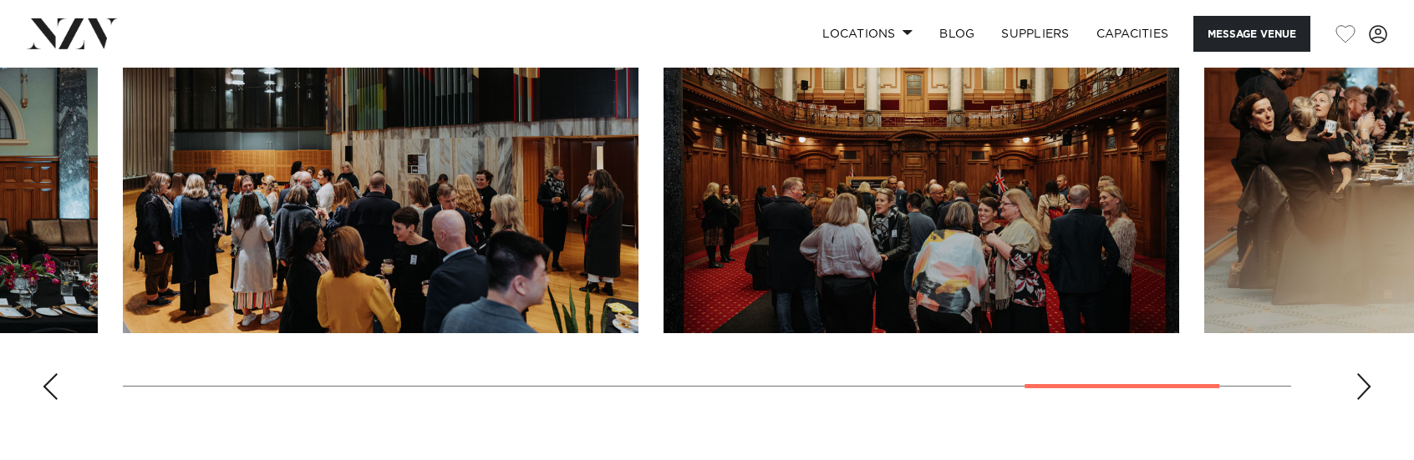
click at [1358, 400] on div "Next slide" at bounding box center [1363, 387] width 17 height 27
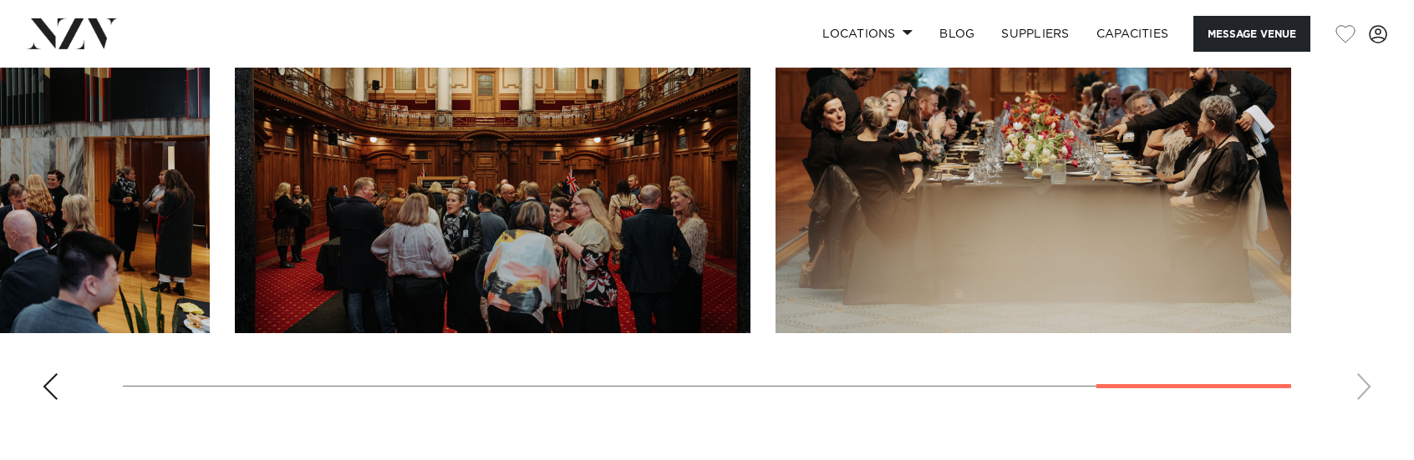
click at [1358, 410] on swiper-container at bounding box center [707, 184] width 1414 height 459
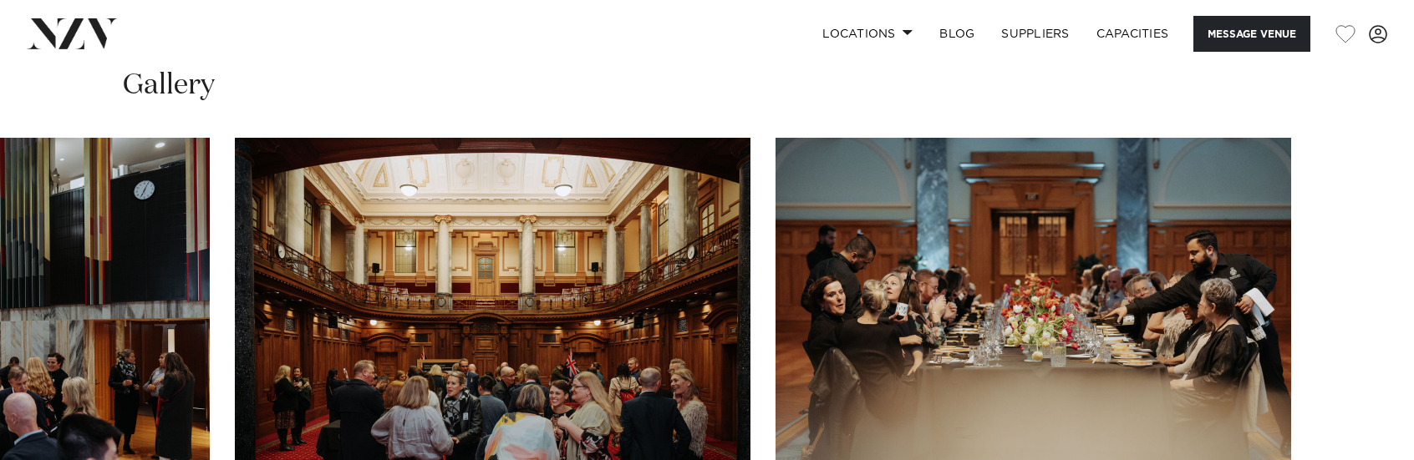
scroll to position [1588, 0]
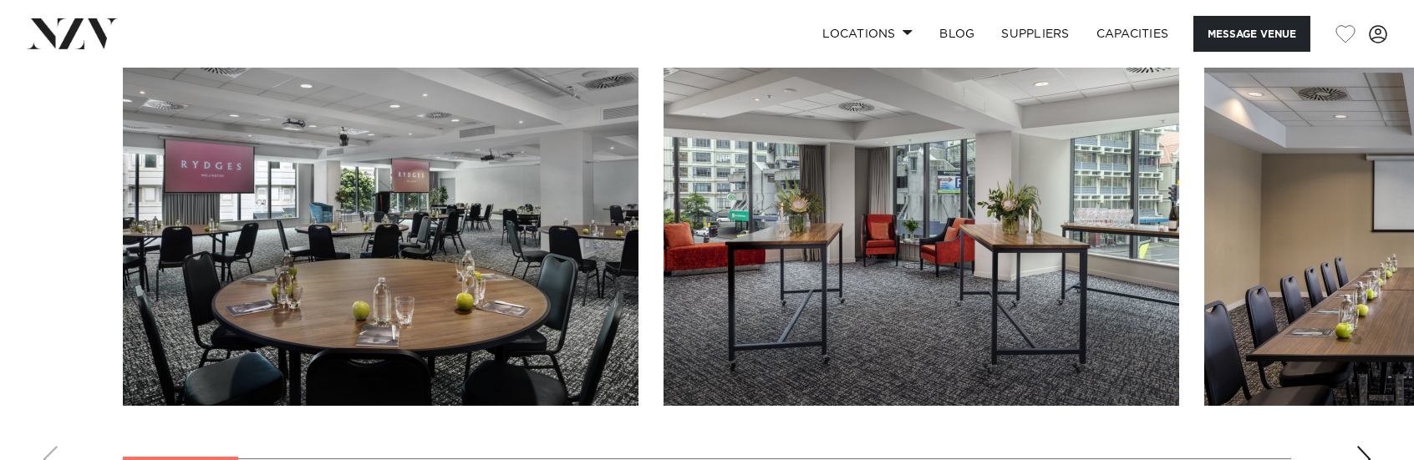
scroll to position [2006, 0]
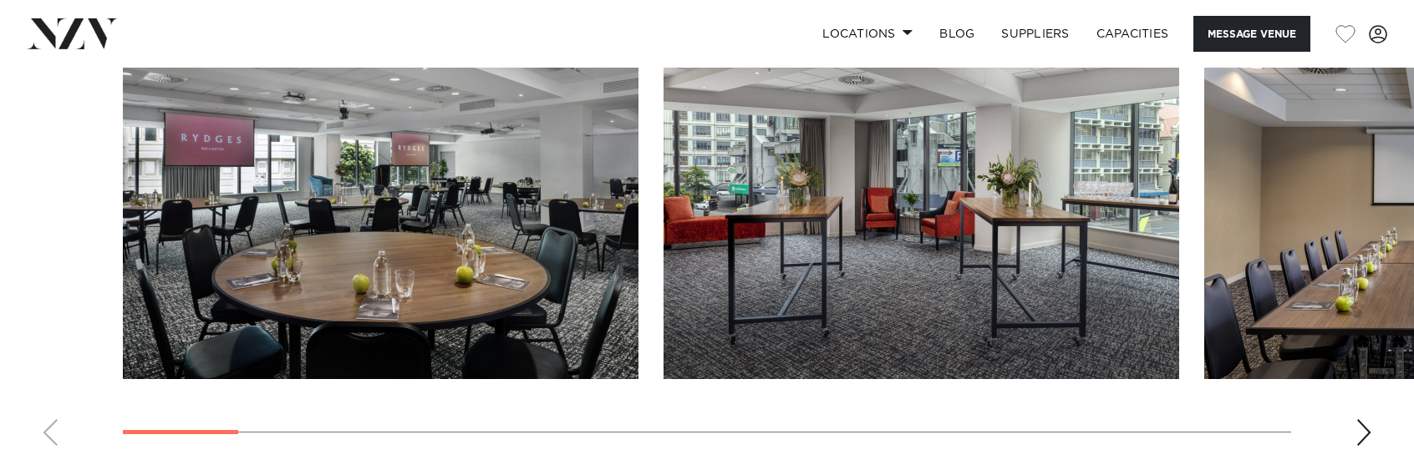
click at [1359, 420] on div "Next slide" at bounding box center [1363, 433] width 17 height 27
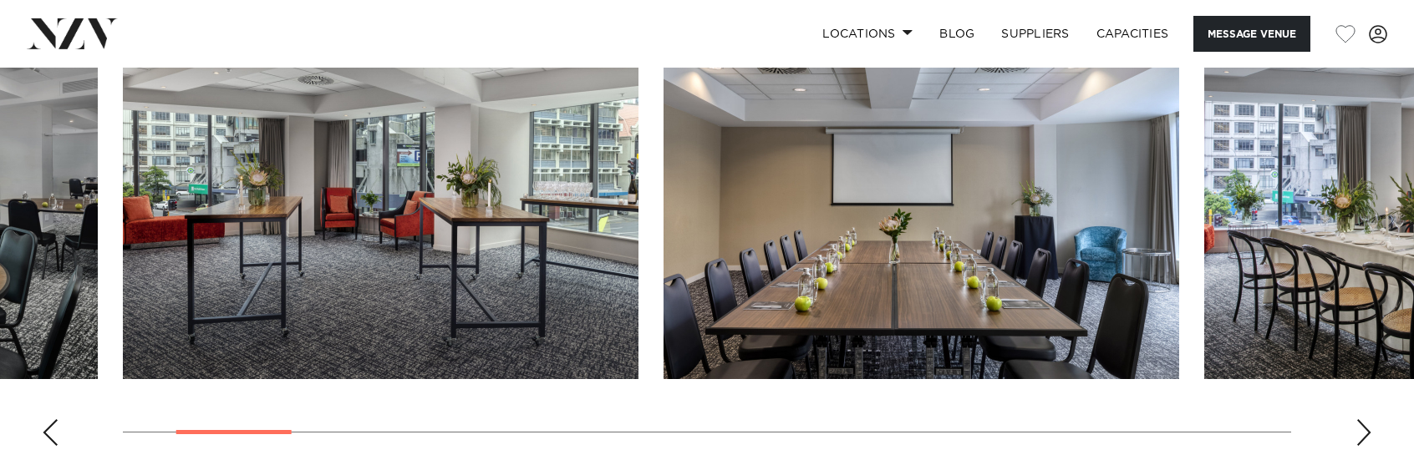
click at [1359, 420] on div "Next slide" at bounding box center [1363, 433] width 17 height 27
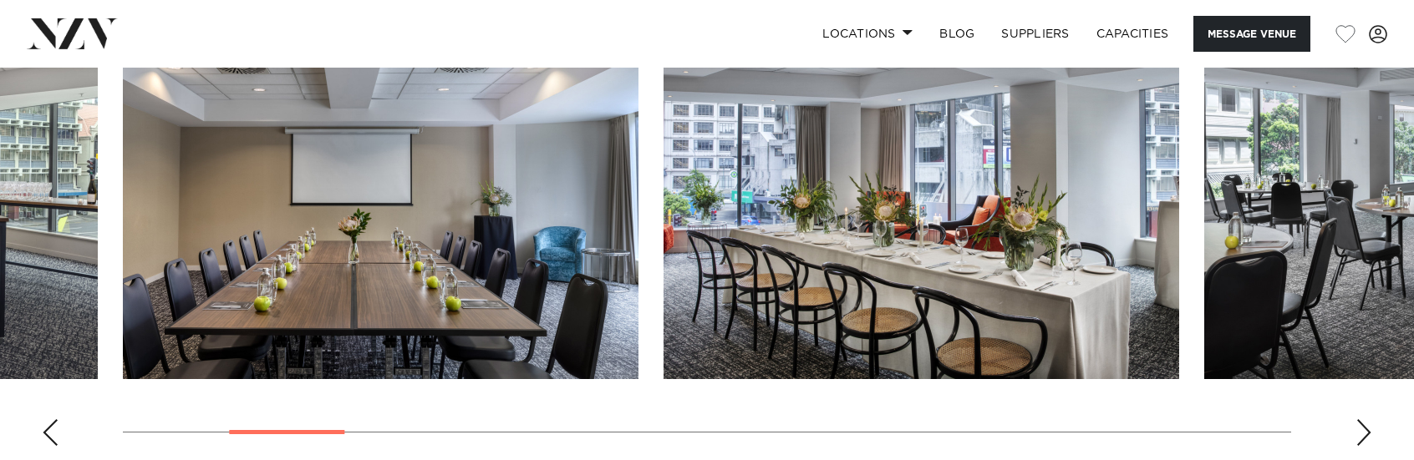
click at [1359, 420] on div "Next slide" at bounding box center [1363, 433] width 17 height 27
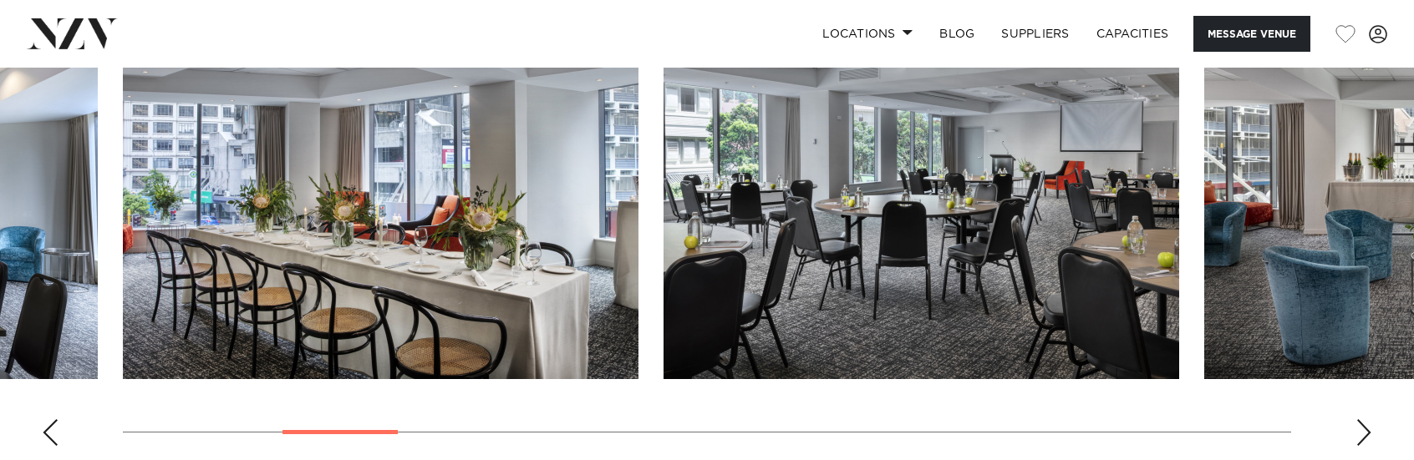
click at [1359, 420] on div "Next slide" at bounding box center [1363, 433] width 17 height 27
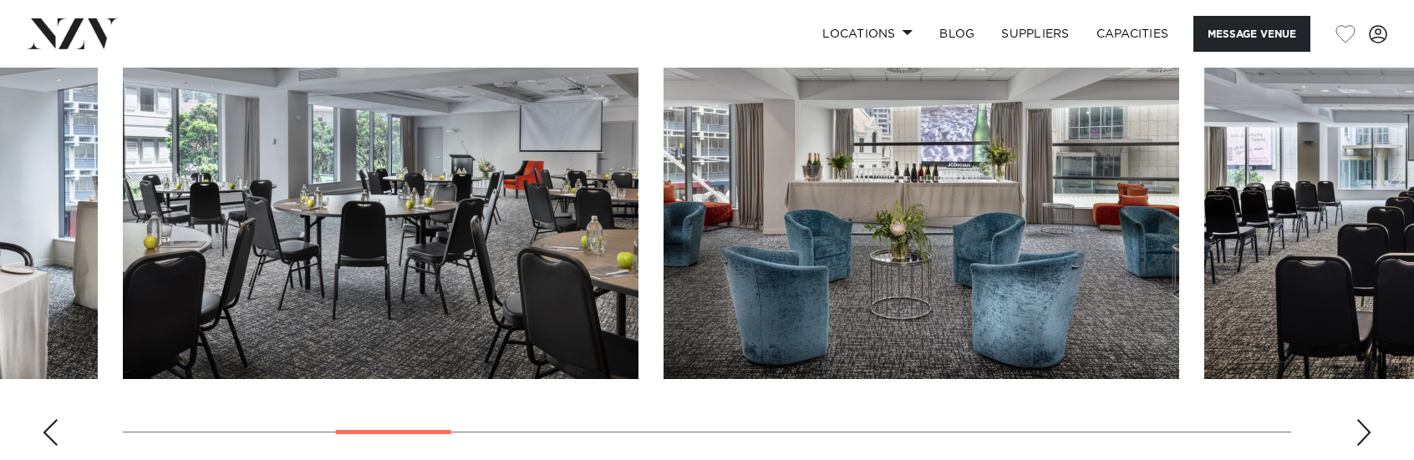
click at [1026, 397] on swiper-container at bounding box center [707, 230] width 1414 height 459
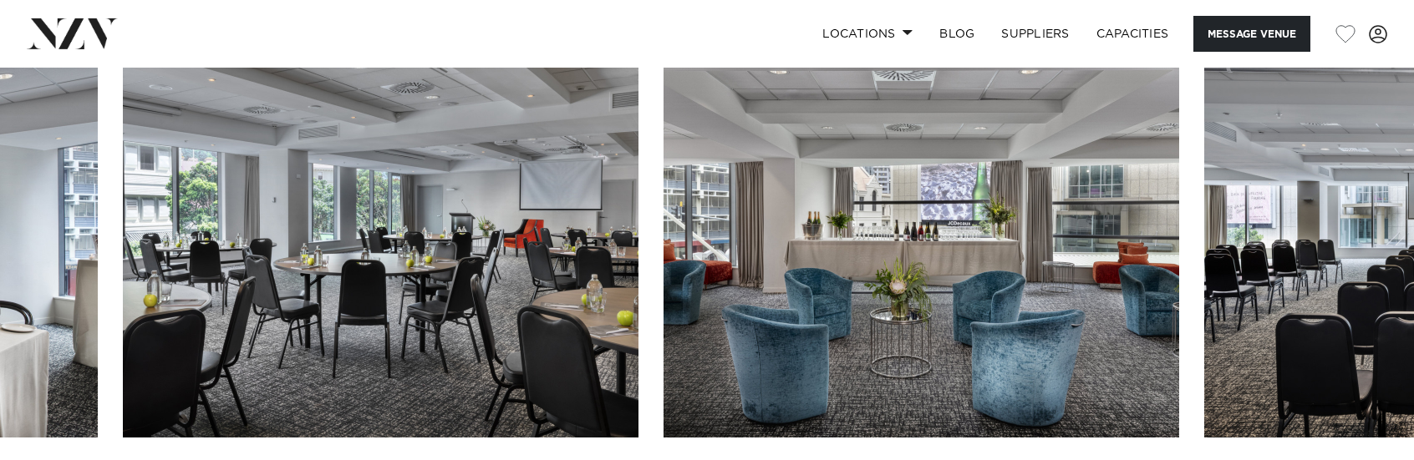
scroll to position [1922, 0]
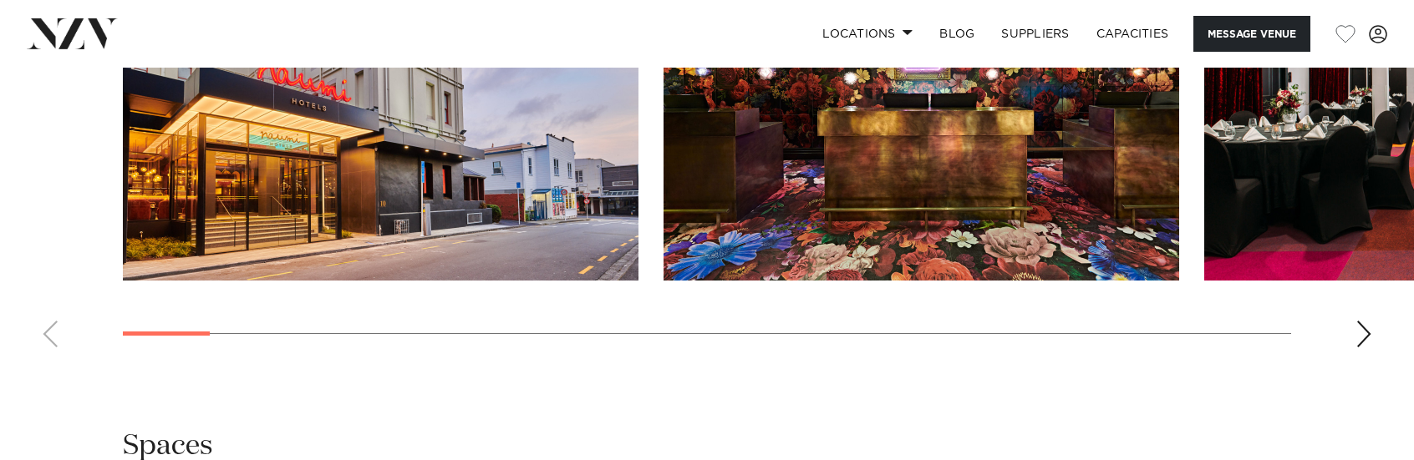
scroll to position [1922, 0]
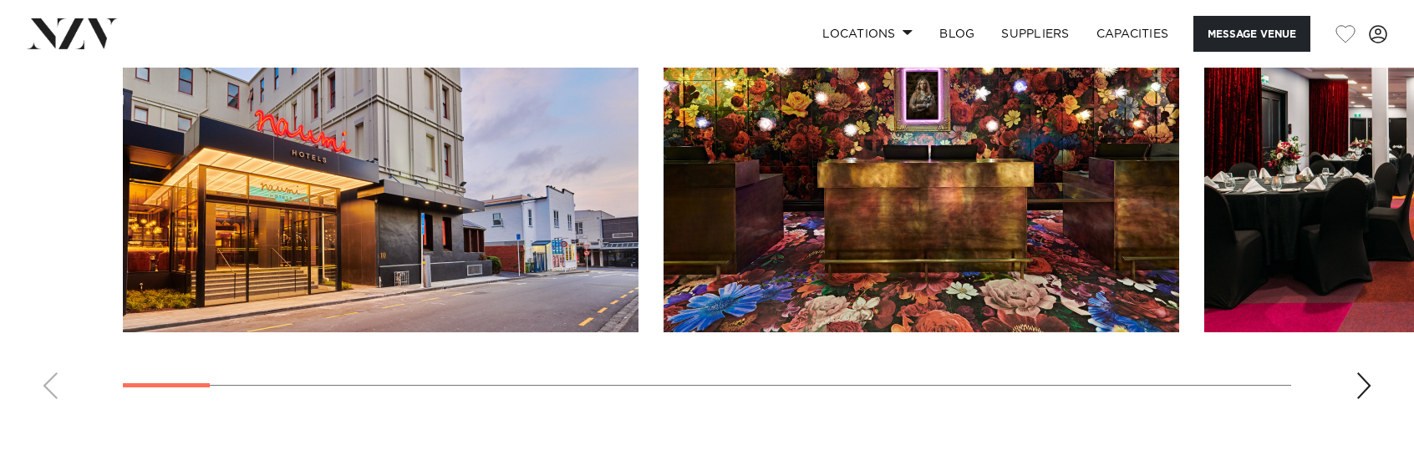
click at [1366, 388] on div "Next slide" at bounding box center [1363, 386] width 17 height 27
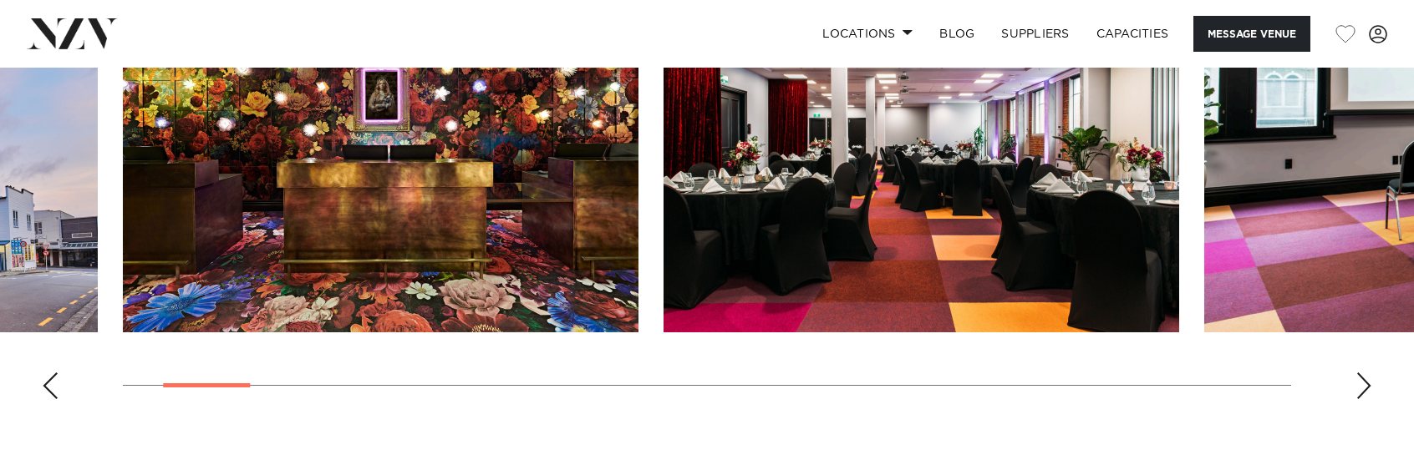
click at [1366, 388] on div "Next slide" at bounding box center [1363, 386] width 17 height 27
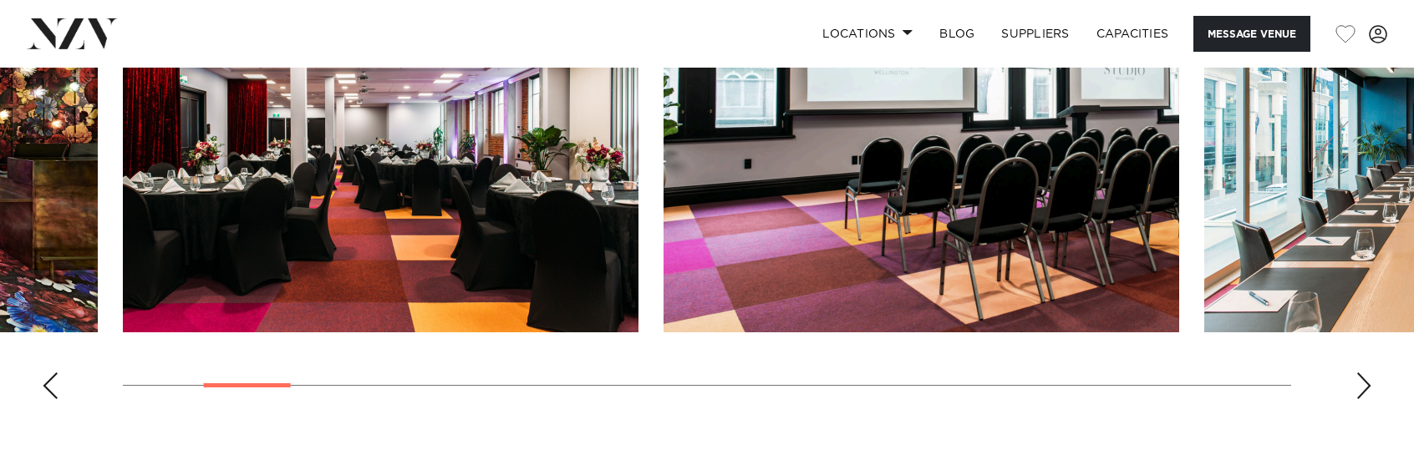
click at [1368, 386] on div "Next slide" at bounding box center [1363, 386] width 17 height 27
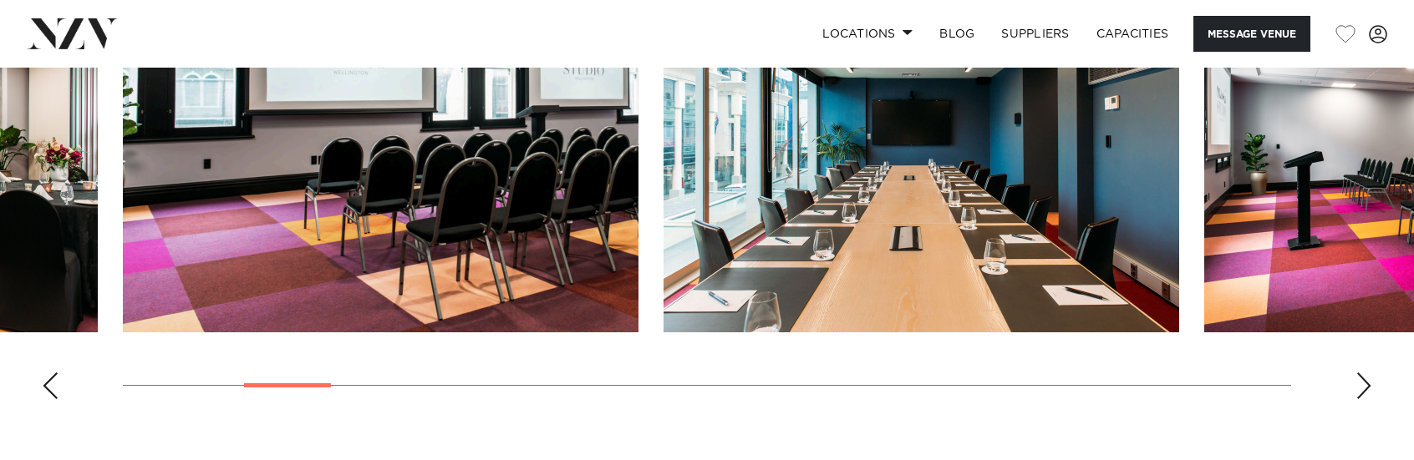
click at [1368, 386] on div "Next slide" at bounding box center [1363, 386] width 17 height 27
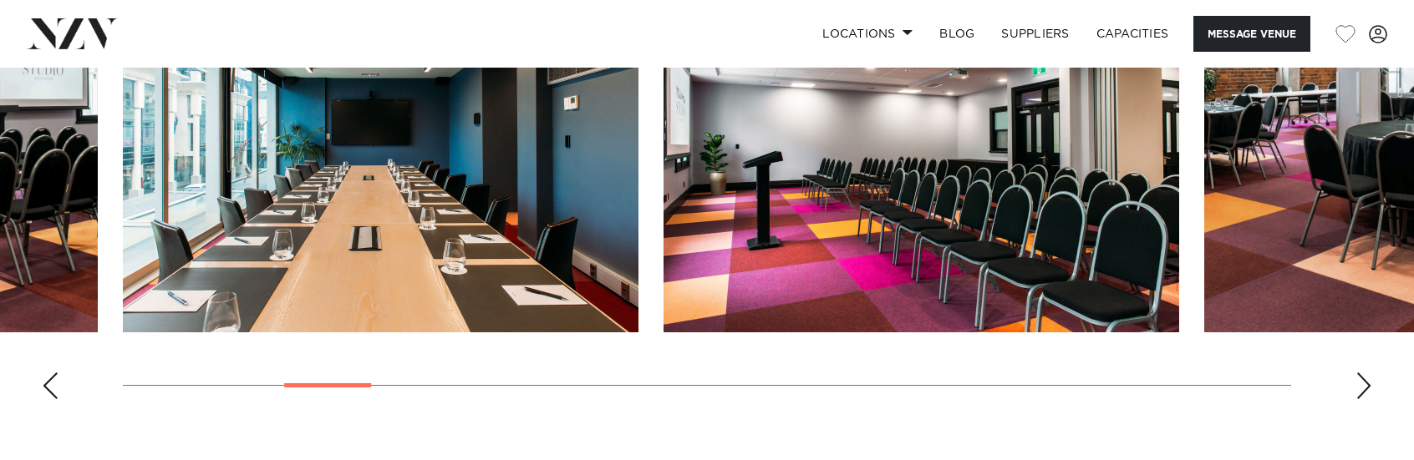
click at [1368, 386] on div "Next slide" at bounding box center [1363, 386] width 17 height 27
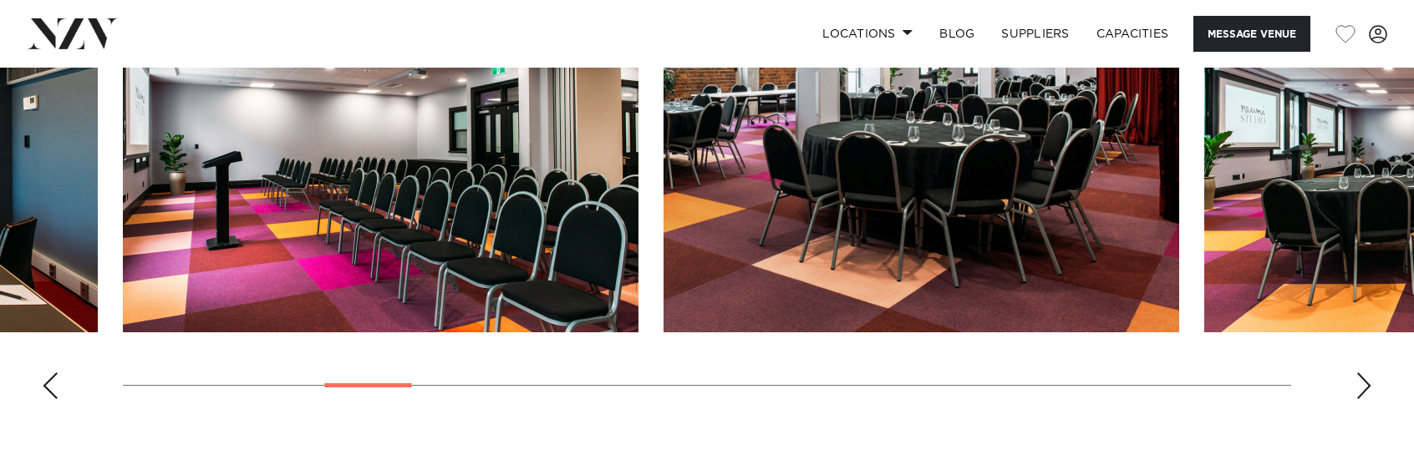
click at [1362, 385] on div "Next slide" at bounding box center [1363, 386] width 17 height 27
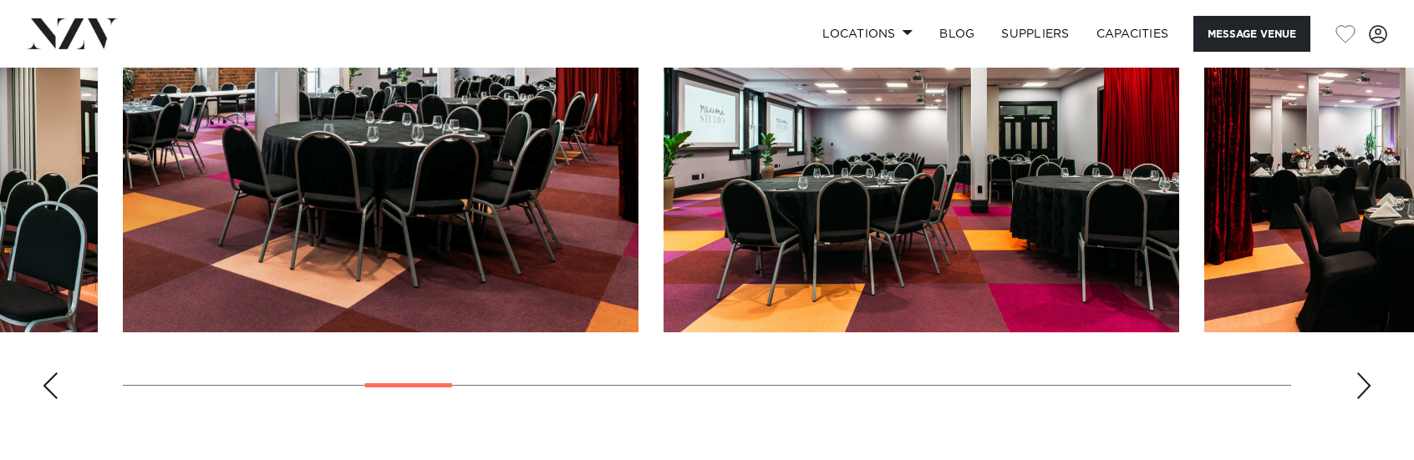
click at [1362, 385] on div "Next slide" at bounding box center [1363, 386] width 17 height 27
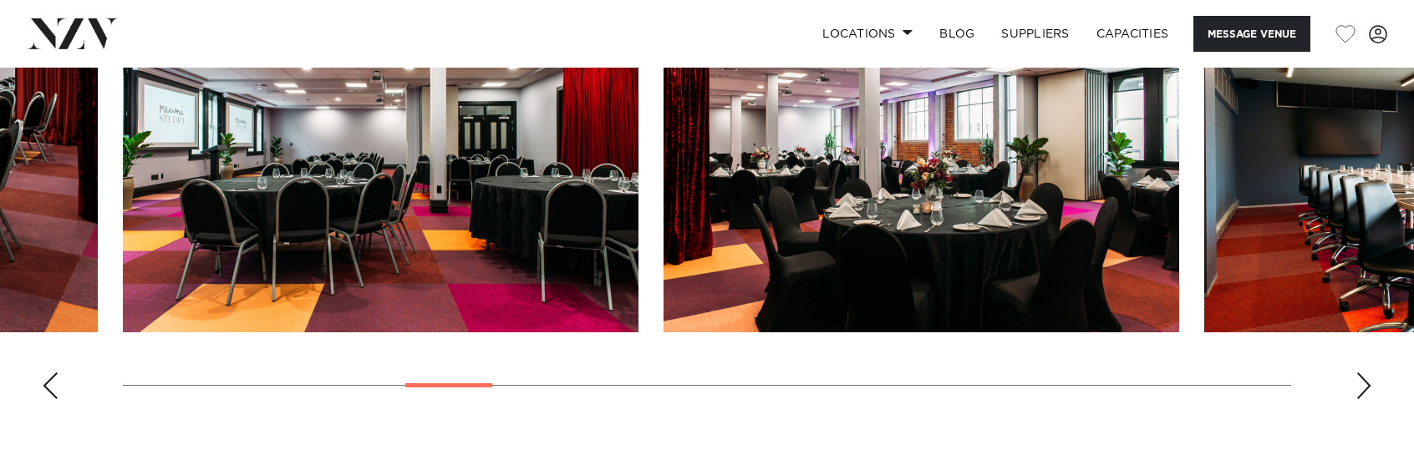
click at [1362, 385] on div "Next slide" at bounding box center [1363, 386] width 17 height 27
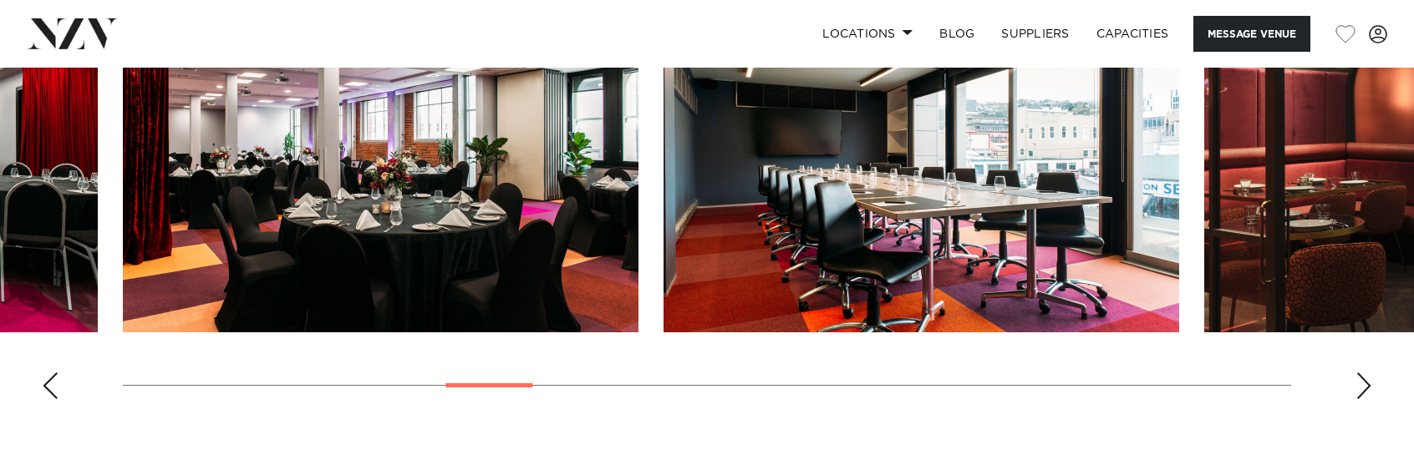
click at [1362, 385] on div "Next slide" at bounding box center [1363, 386] width 17 height 27
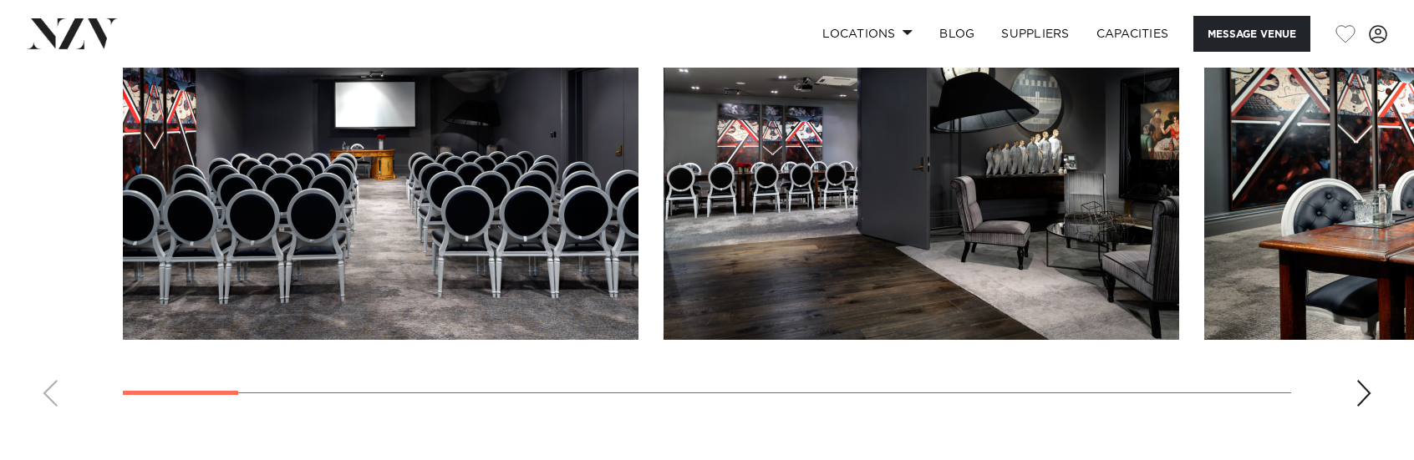
scroll to position [2256, 0]
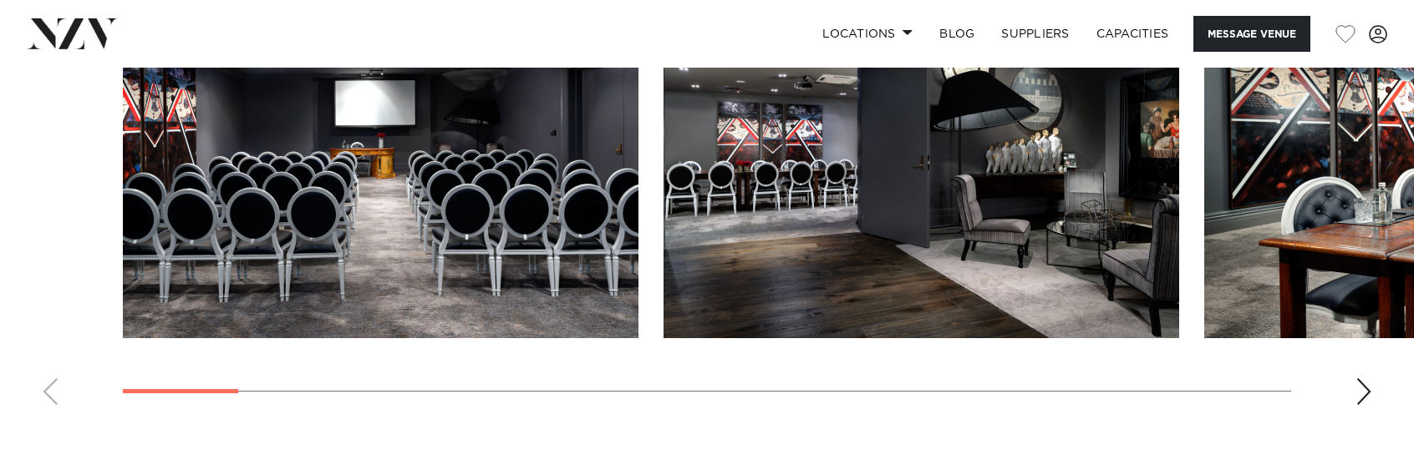
click at [1365, 379] on div "Next slide" at bounding box center [1363, 392] width 17 height 27
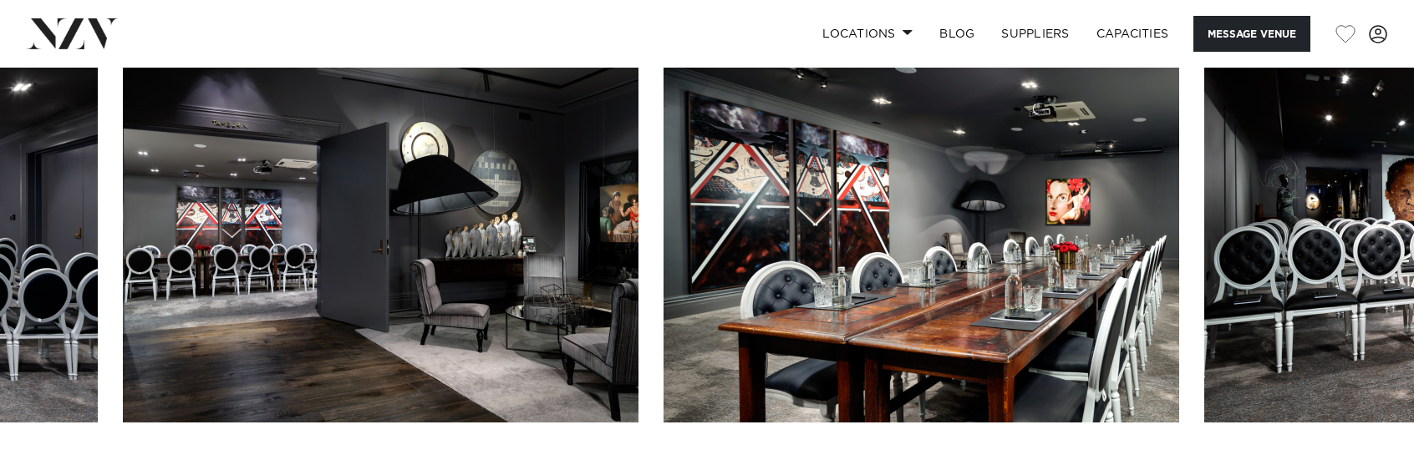
scroll to position [2173, 0]
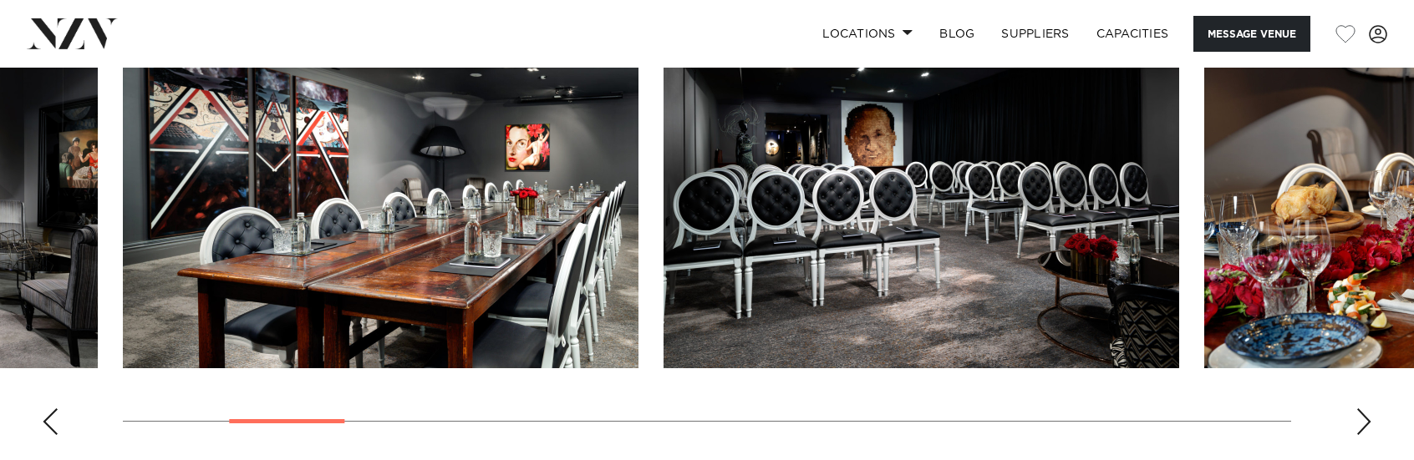
scroll to position [2256, 0]
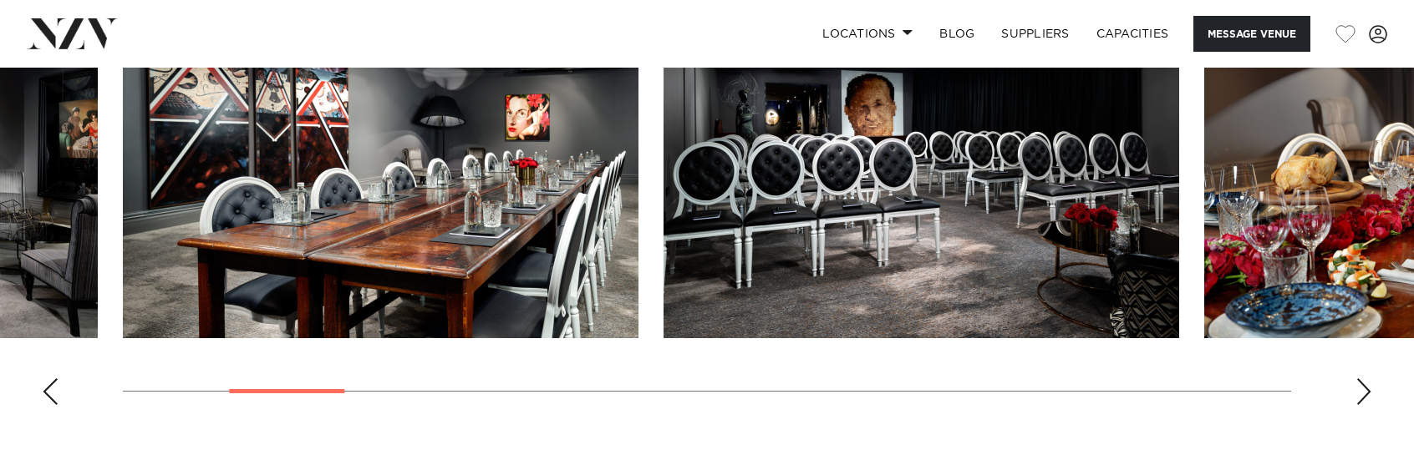
click at [1362, 379] on div "Next slide" at bounding box center [1363, 392] width 17 height 27
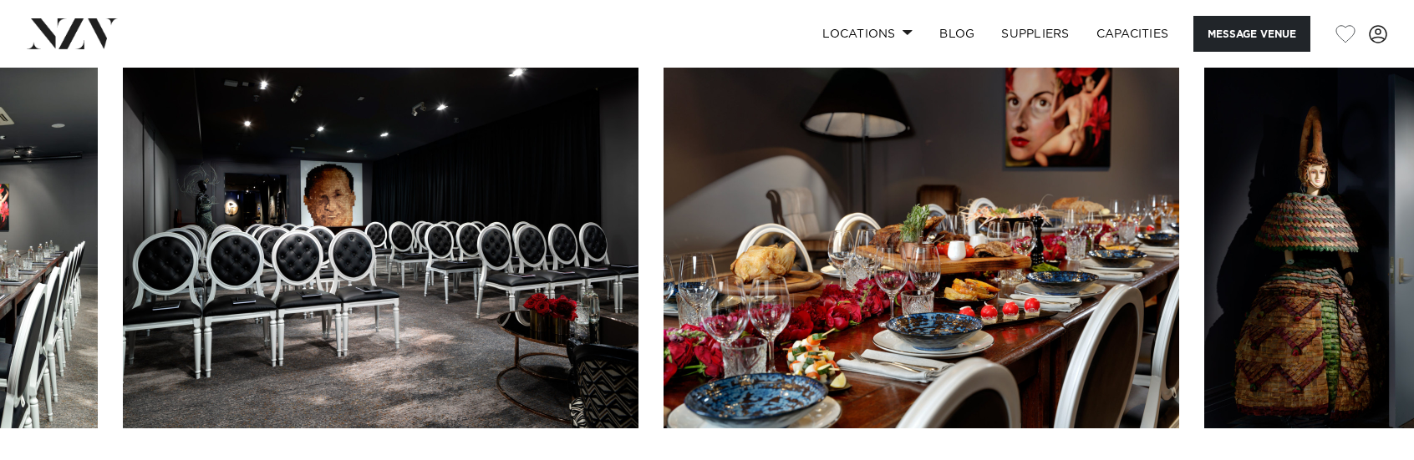
scroll to position [2173, 0]
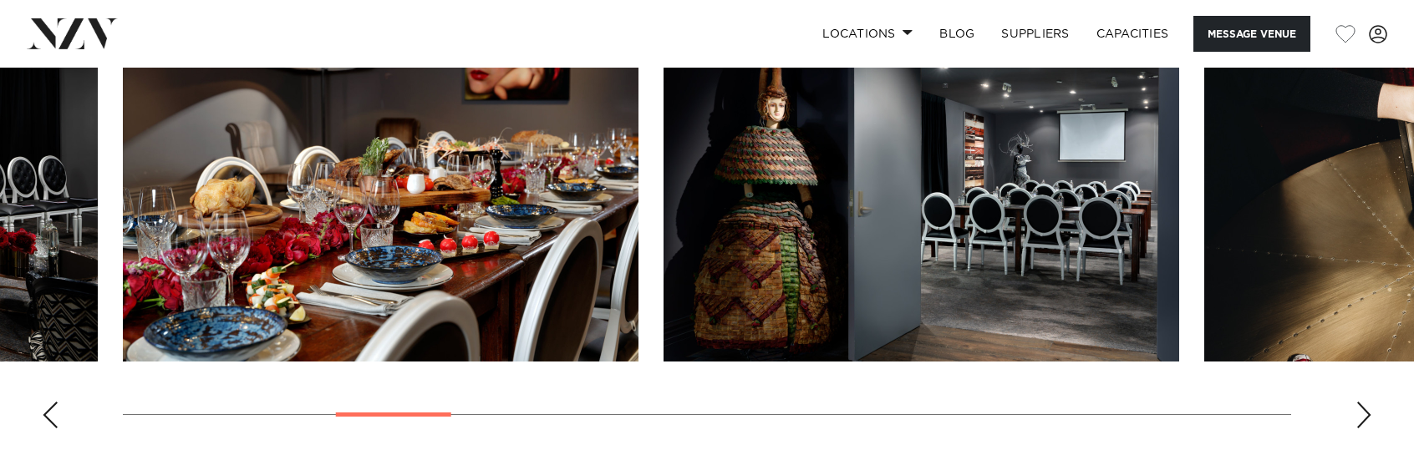
scroll to position [2256, 0]
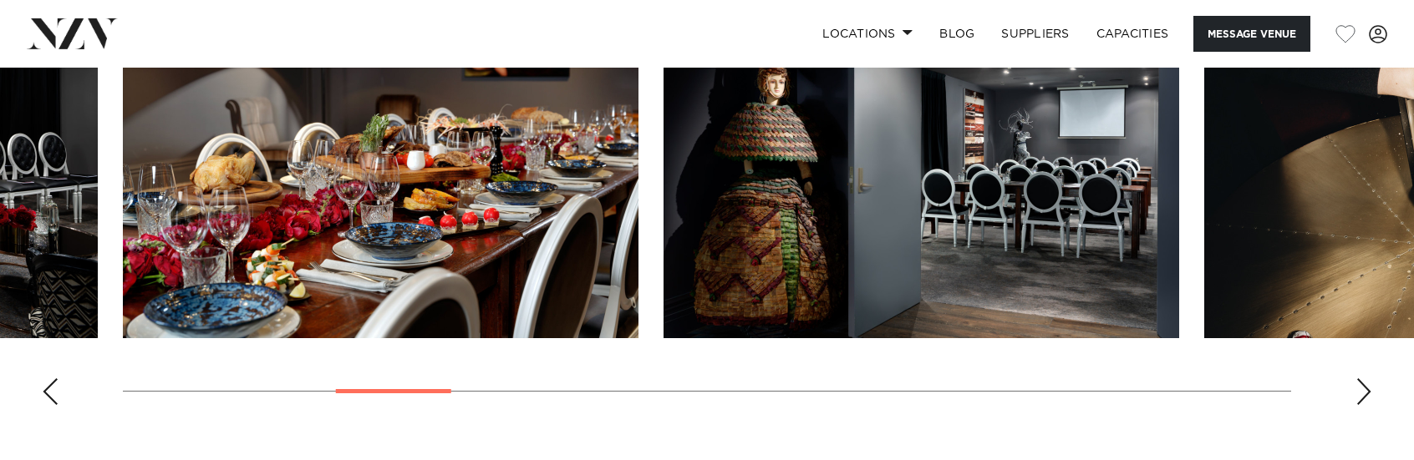
click at [1368, 327] on swiper-container at bounding box center [707, 189] width 1414 height 459
click at [1364, 379] on div "Next slide" at bounding box center [1363, 392] width 17 height 27
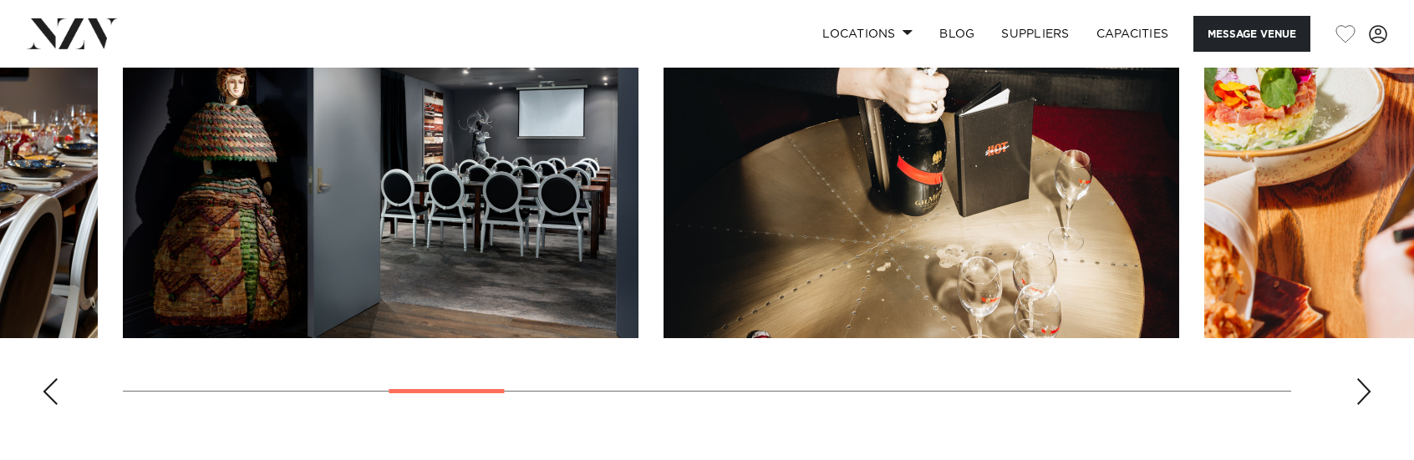
click at [1364, 379] on div "Next slide" at bounding box center [1363, 392] width 17 height 27
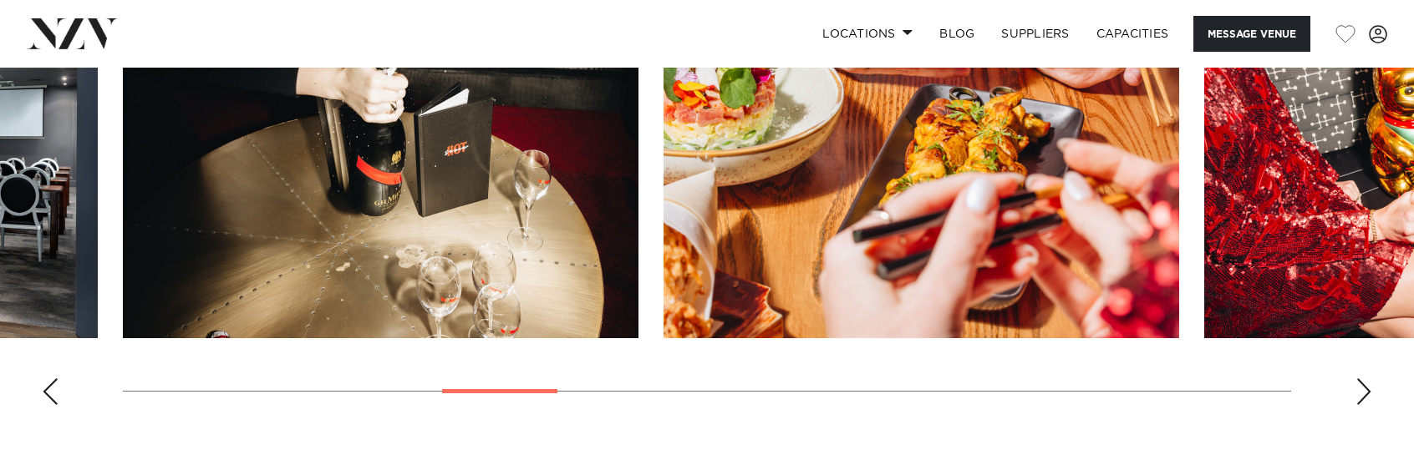
click at [1364, 379] on div "Next slide" at bounding box center [1363, 392] width 17 height 27
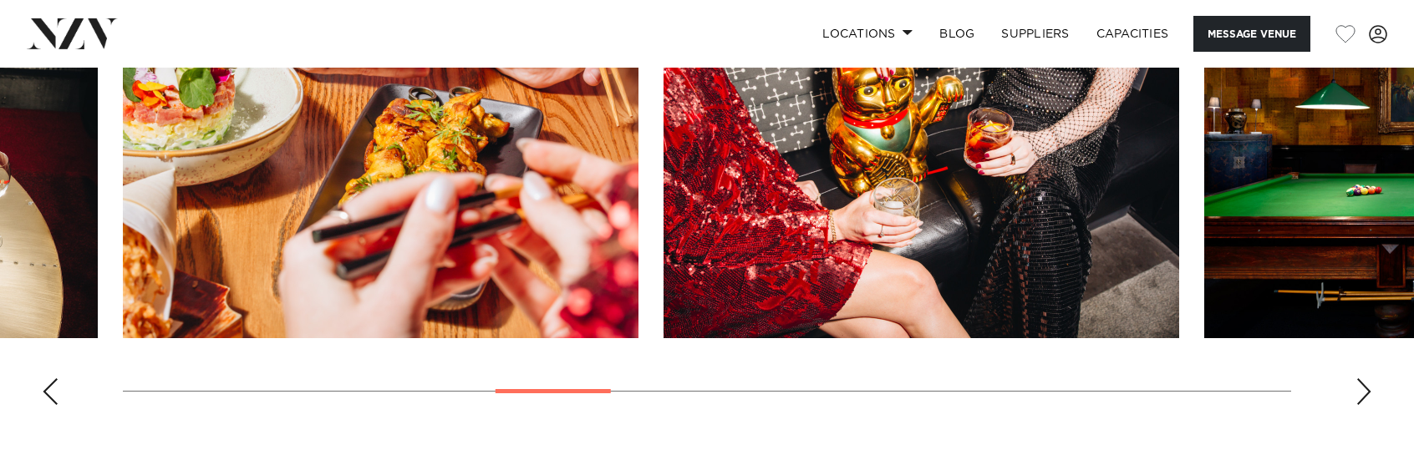
click at [1356, 379] on div "Next slide" at bounding box center [1363, 392] width 17 height 27
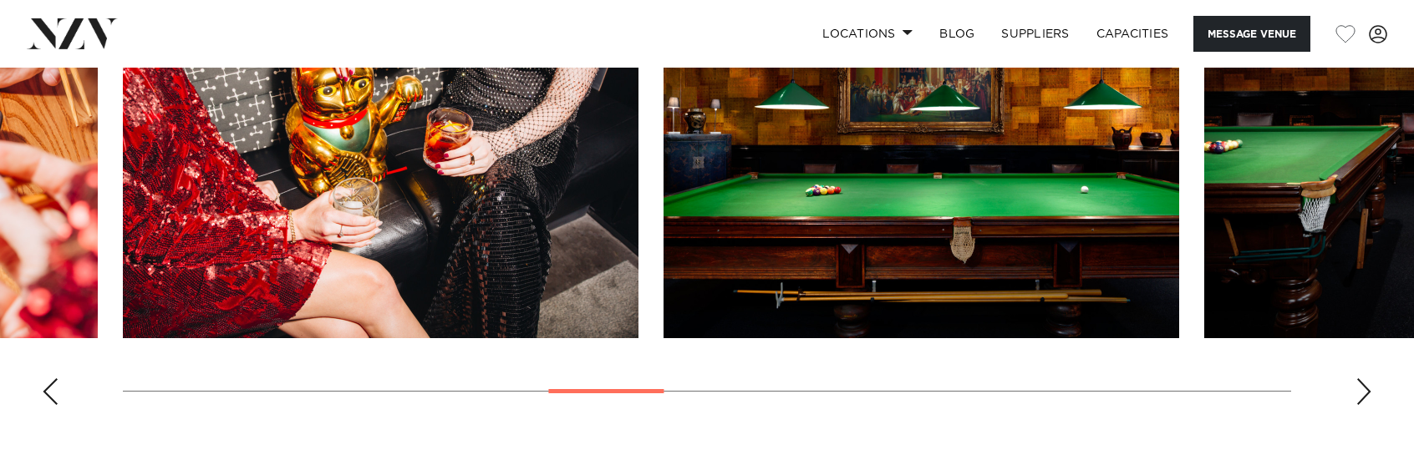
click at [1356, 379] on div "Next slide" at bounding box center [1363, 392] width 17 height 27
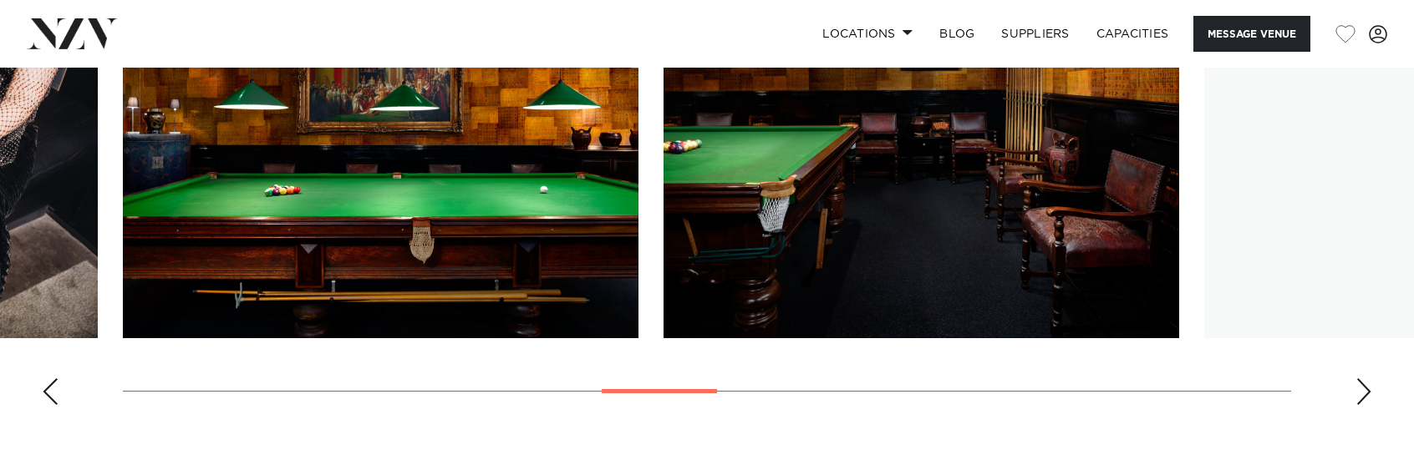
click at [1356, 379] on div "Next slide" at bounding box center [1363, 392] width 17 height 27
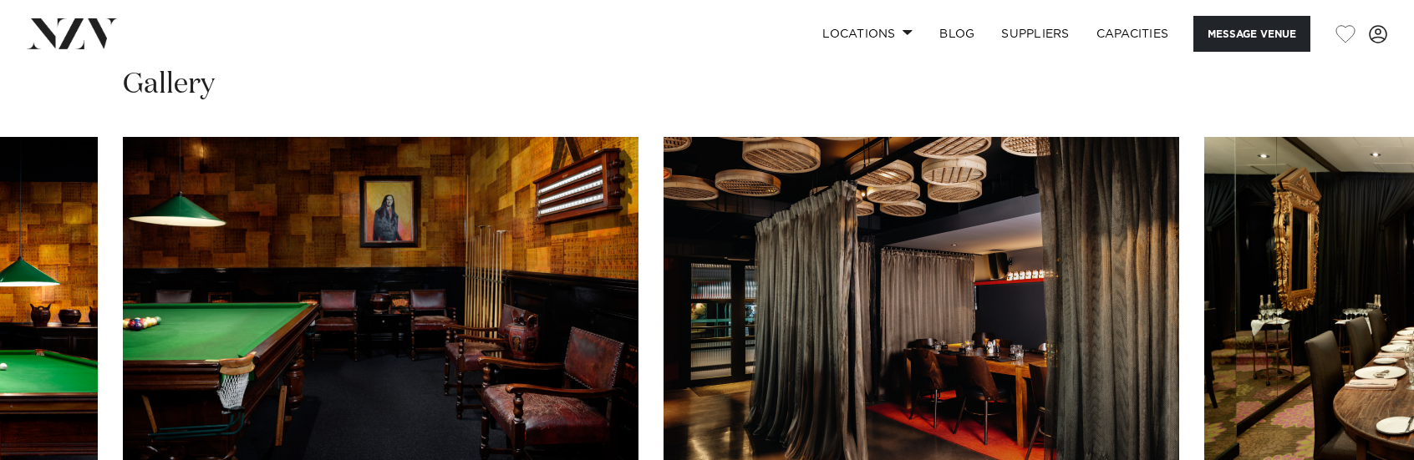
scroll to position [2089, 0]
